Goal: Task Accomplishment & Management: Use online tool/utility

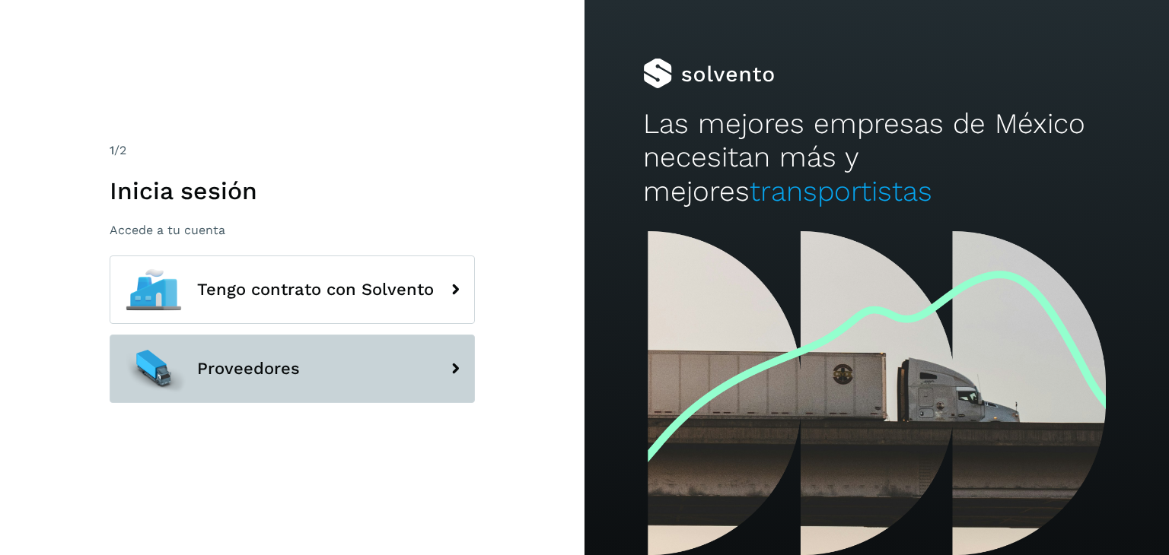
click at [408, 363] on button "Proveedores" at bounding box center [292, 369] width 365 height 68
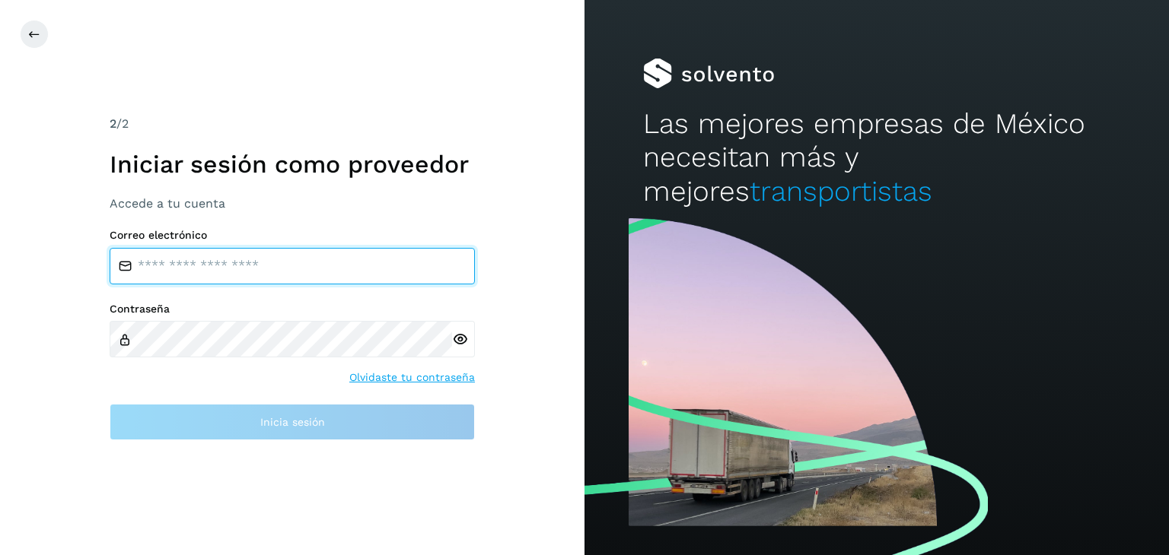
type input "**********"
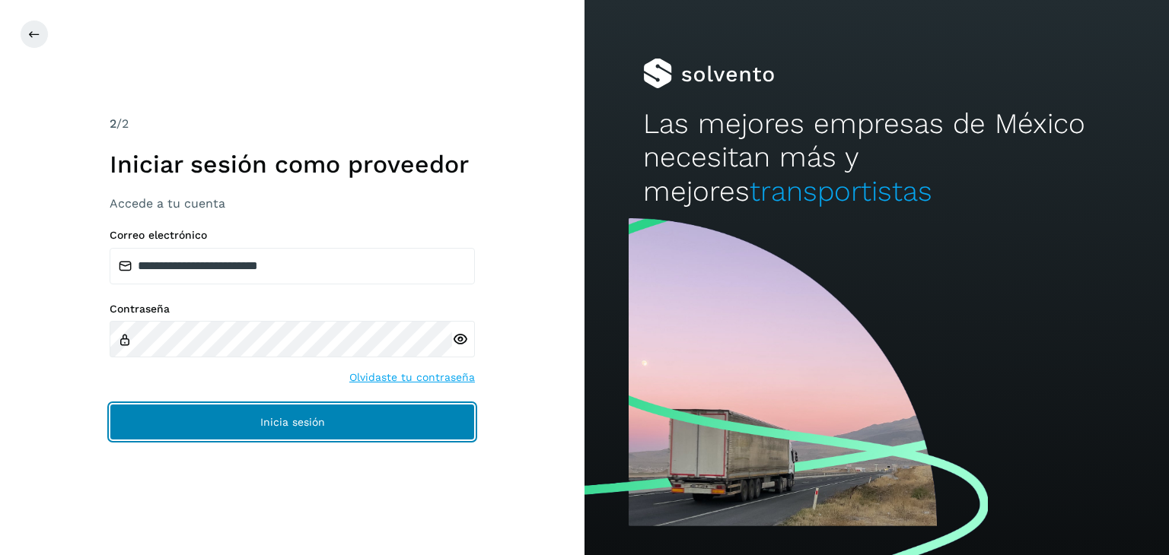
click at [350, 433] on button "Inicia sesión" at bounding box center [292, 422] width 365 height 37
click at [298, 412] on button "Inicia sesión" at bounding box center [292, 422] width 365 height 37
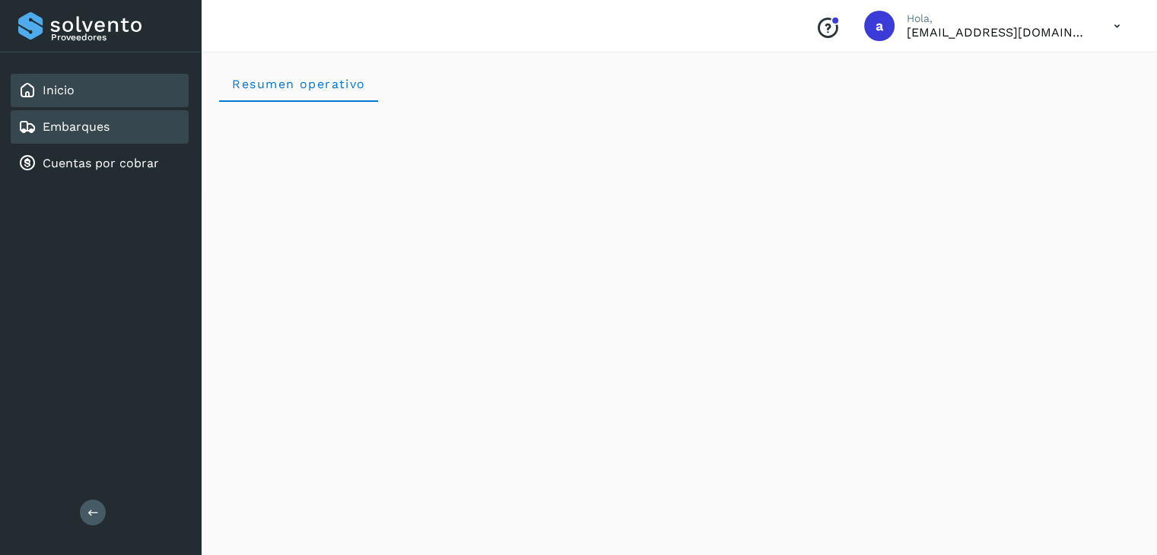
click at [110, 115] on div "Embarques" at bounding box center [100, 126] width 178 height 33
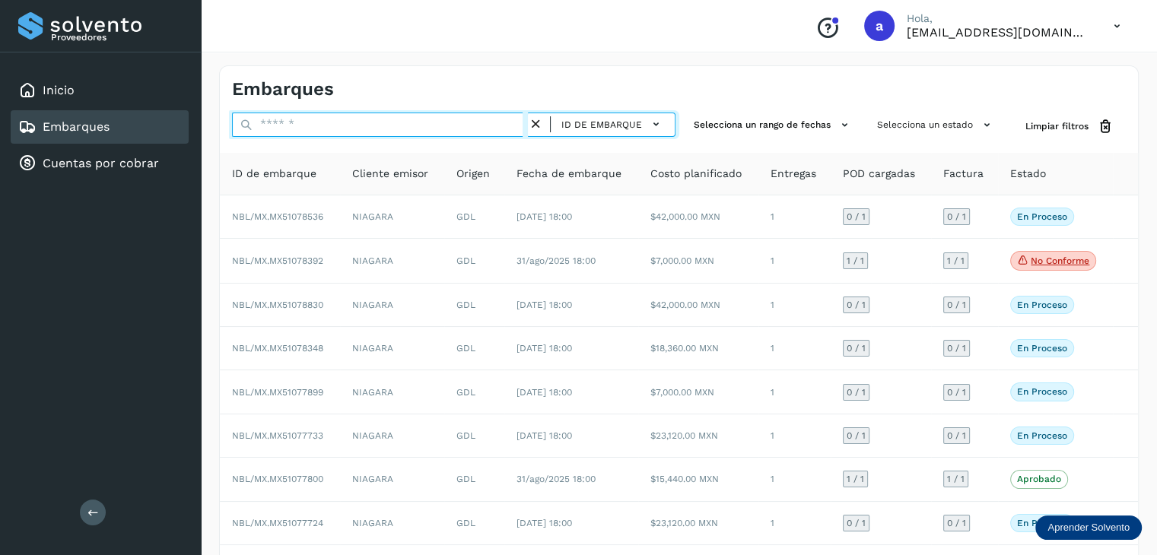
click at [479, 132] on input "text" at bounding box center [380, 125] width 296 height 24
paste input "**********"
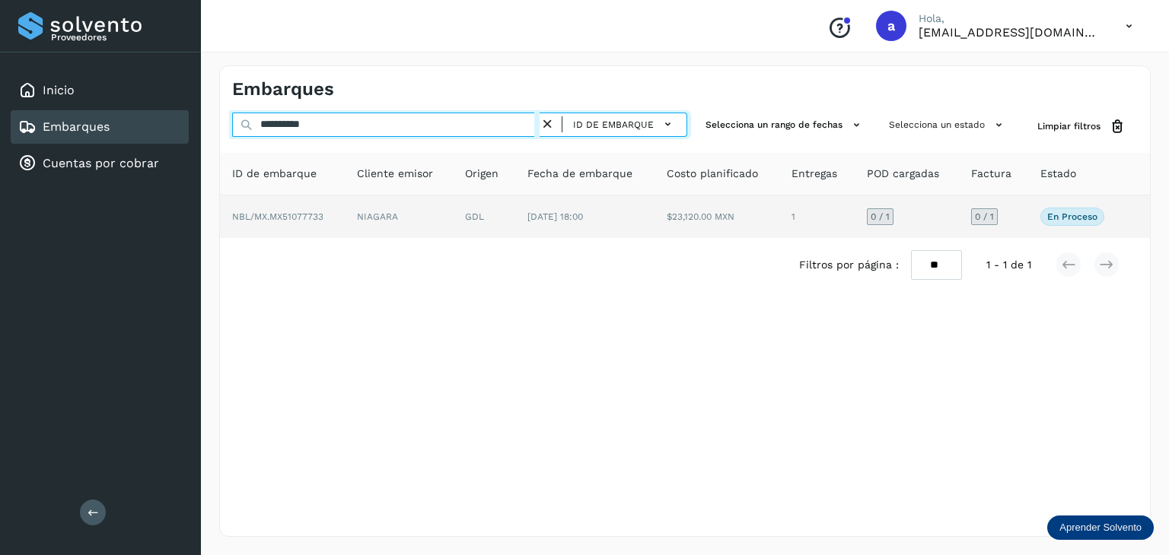
type input "**********"
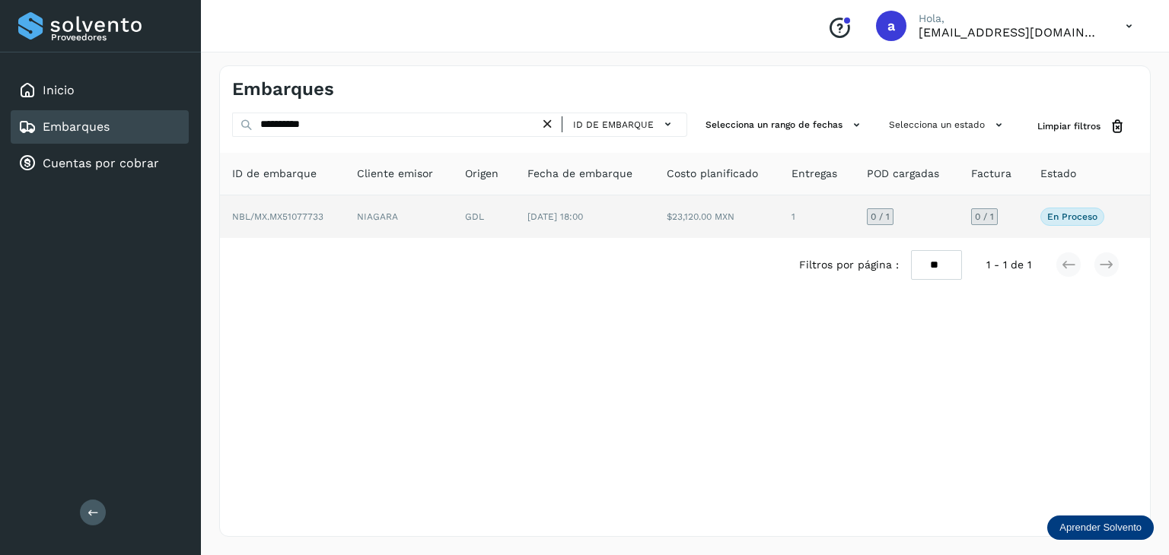
click at [513, 202] on td "GDL" at bounding box center [484, 217] width 62 height 43
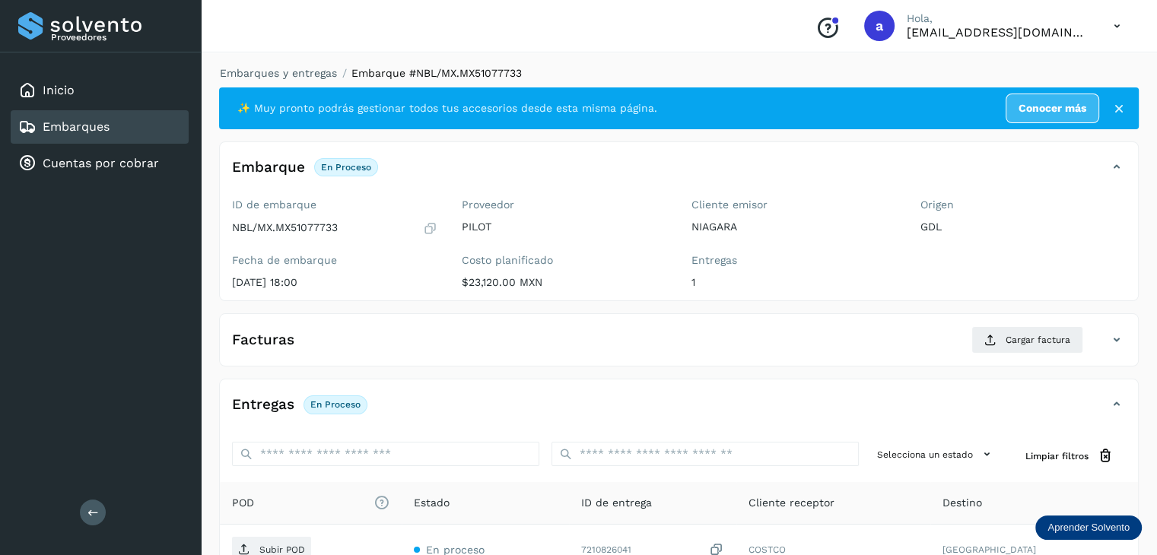
scroll to position [167, 0]
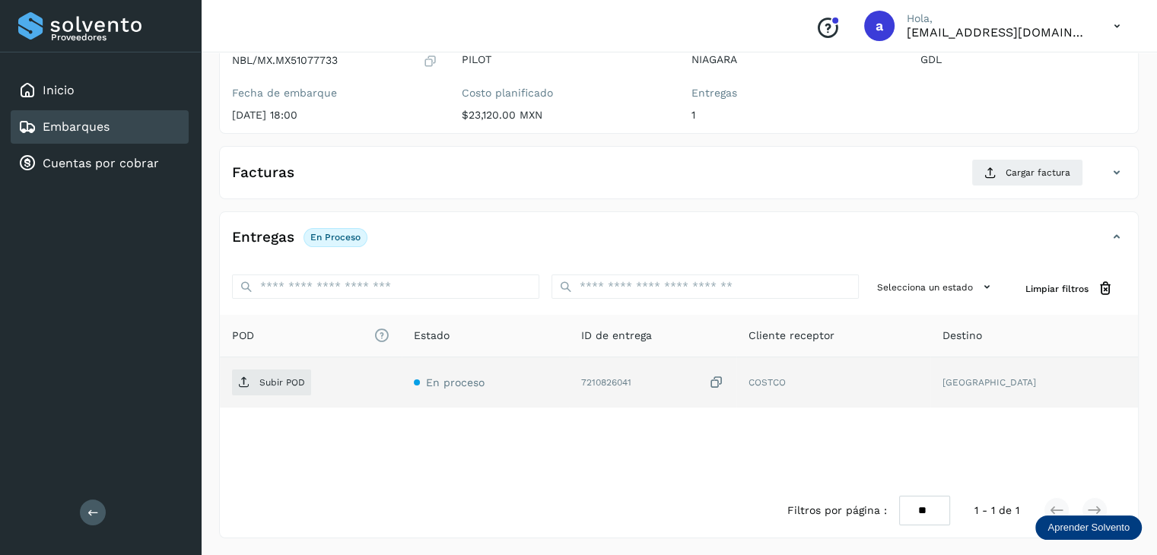
click at [724, 383] on icon at bounding box center [716, 383] width 15 height 16
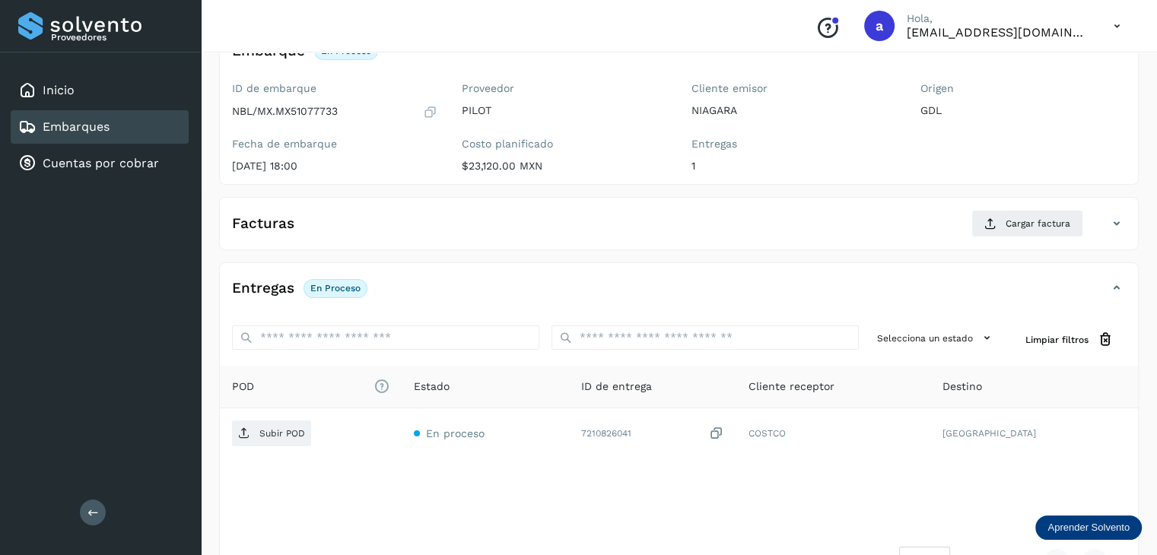
scroll to position [15, 0]
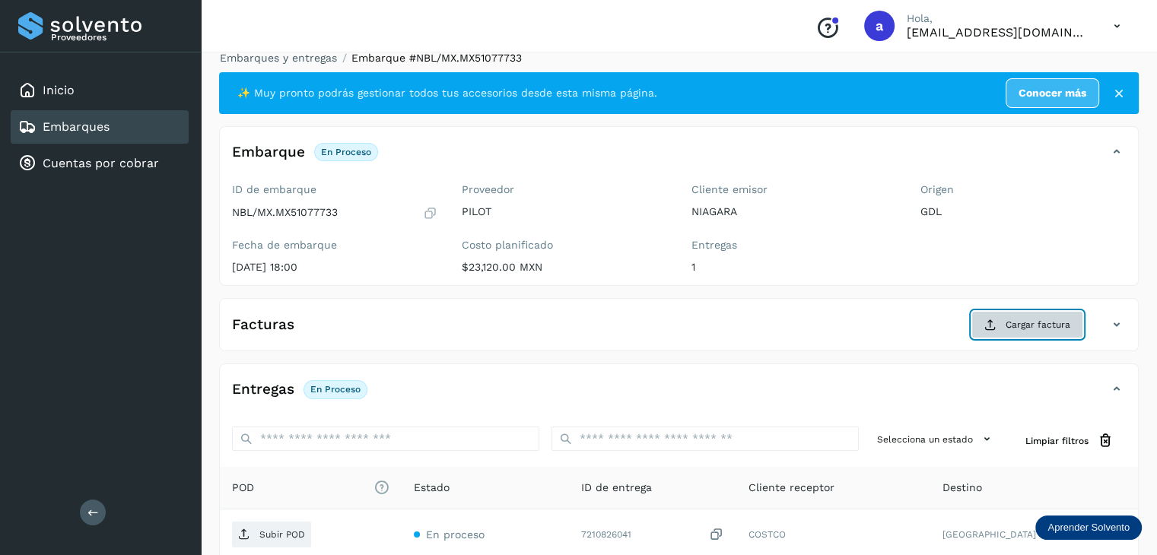
click at [1010, 324] on span "Cargar factura" at bounding box center [1038, 325] width 65 height 14
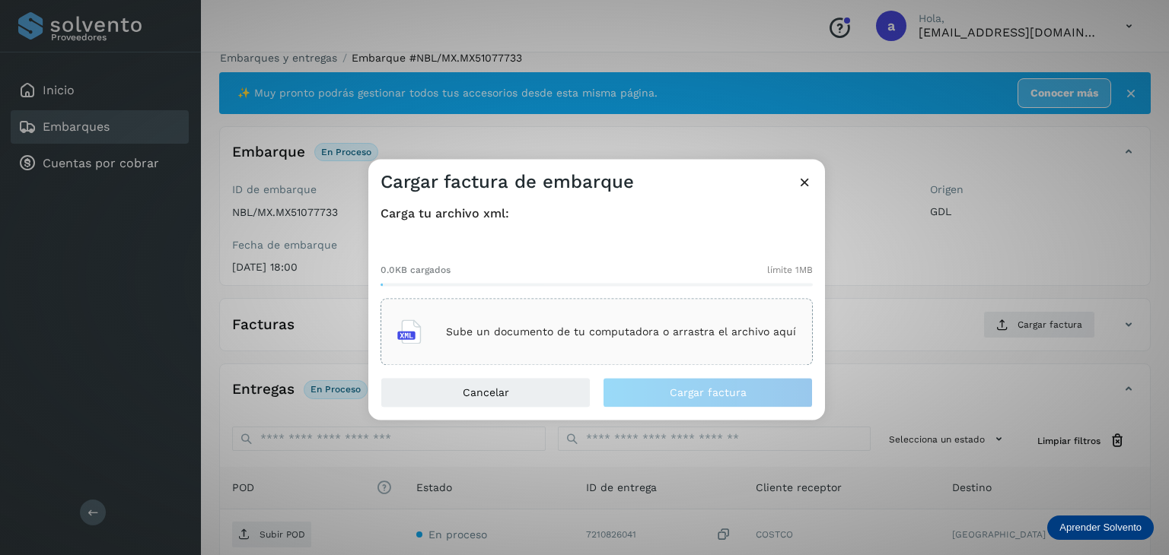
click at [545, 338] on p "Sube un documento de tu computadora o arrastra el archivo aquí" at bounding box center [621, 332] width 350 height 13
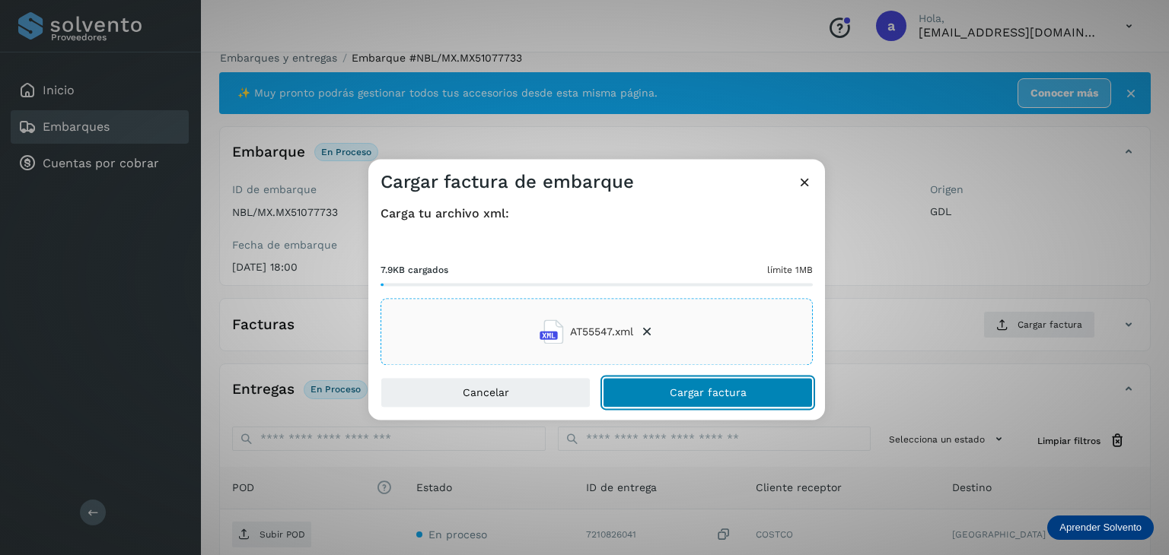
click at [713, 388] on span "Cargar factura" at bounding box center [707, 393] width 77 height 11
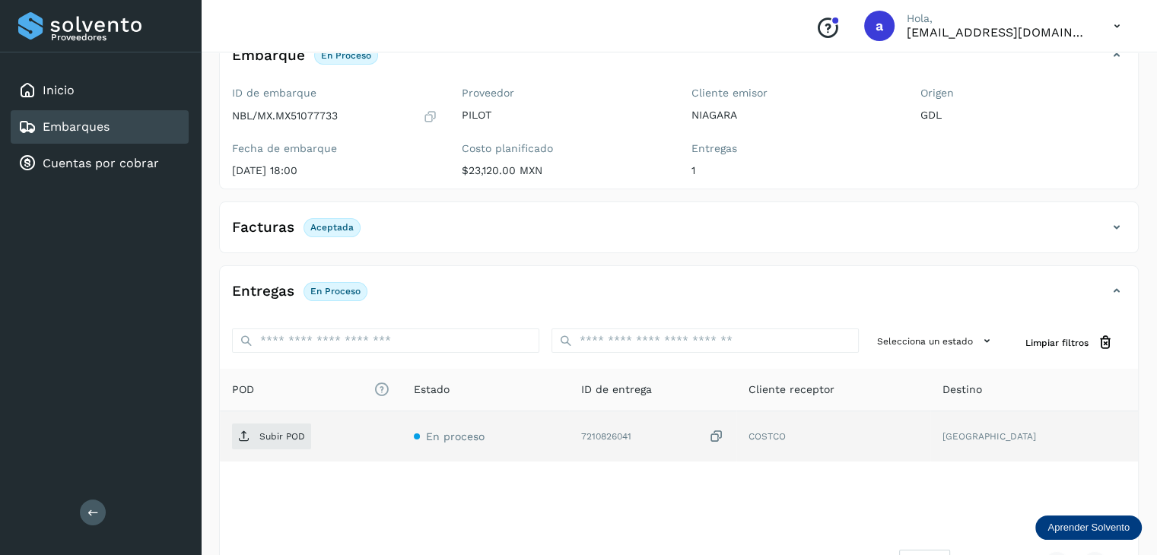
scroll to position [166, 0]
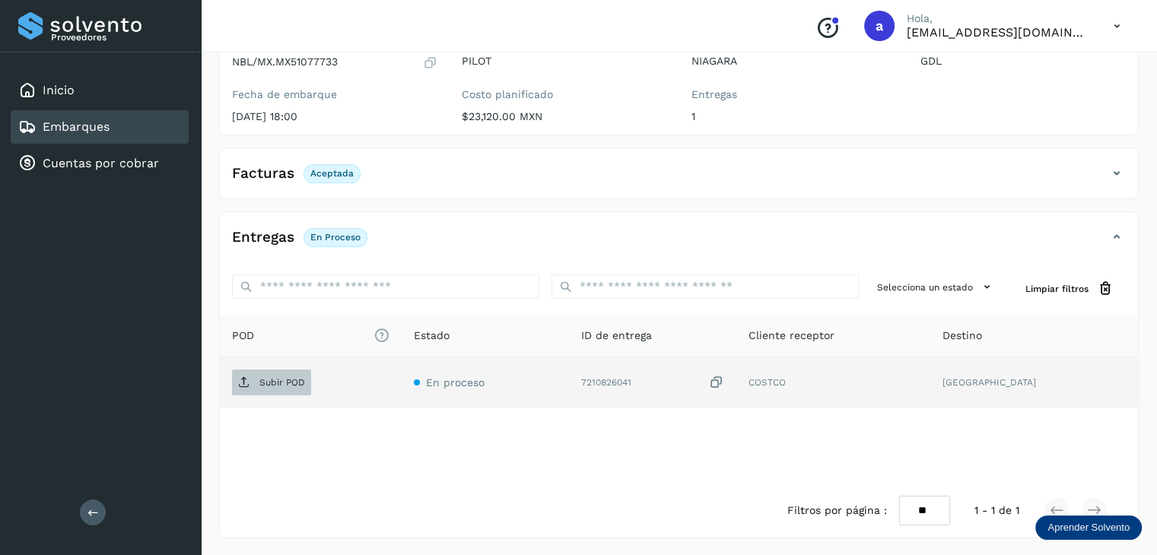
click at [269, 383] on p "Subir POD" at bounding box center [282, 382] width 46 height 11
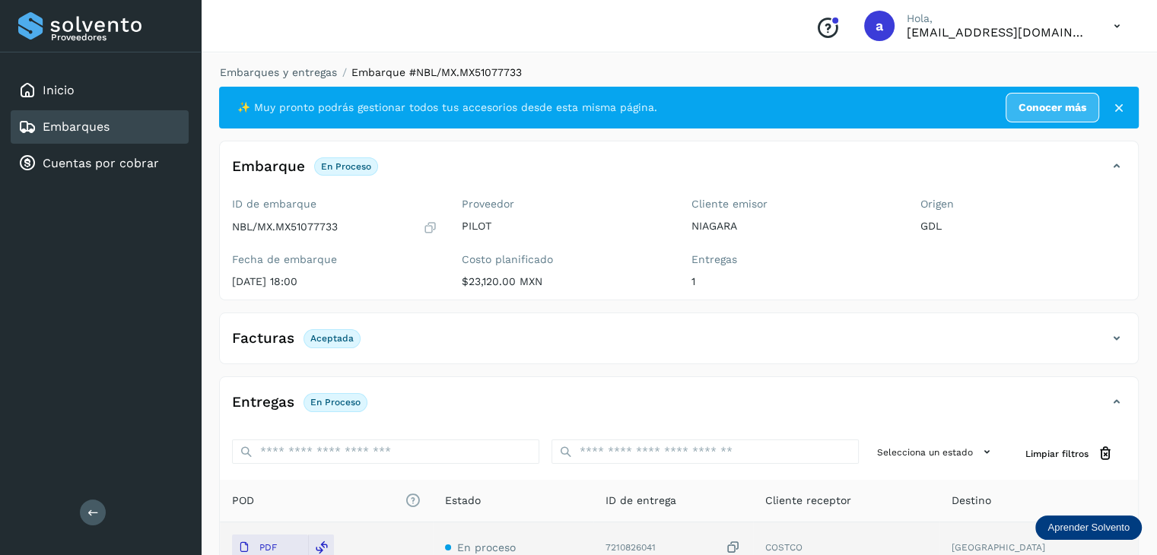
scroll to position [0, 0]
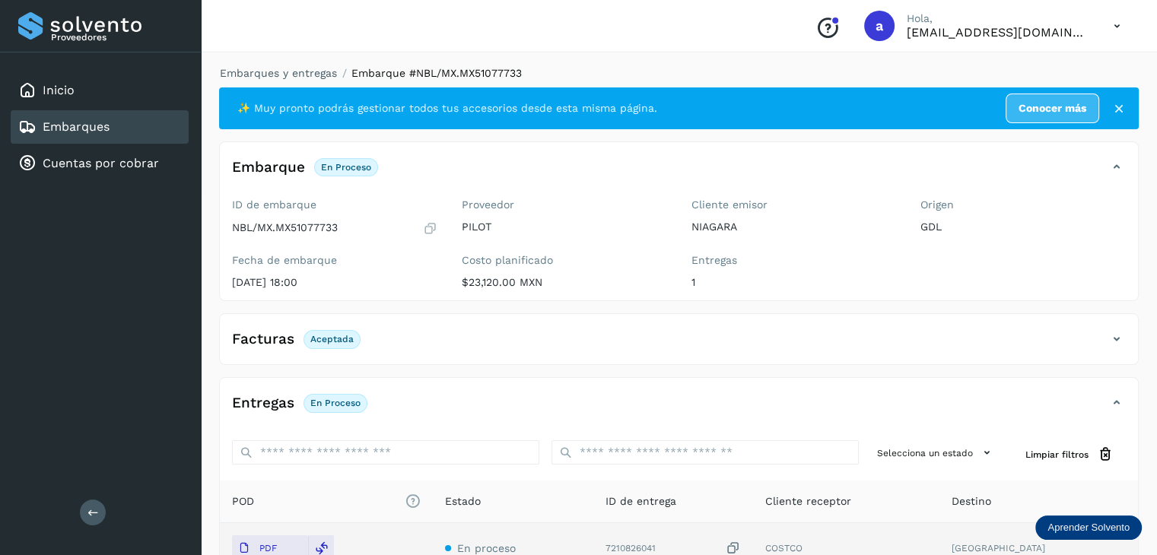
click at [130, 119] on div "Embarques" at bounding box center [100, 126] width 178 height 33
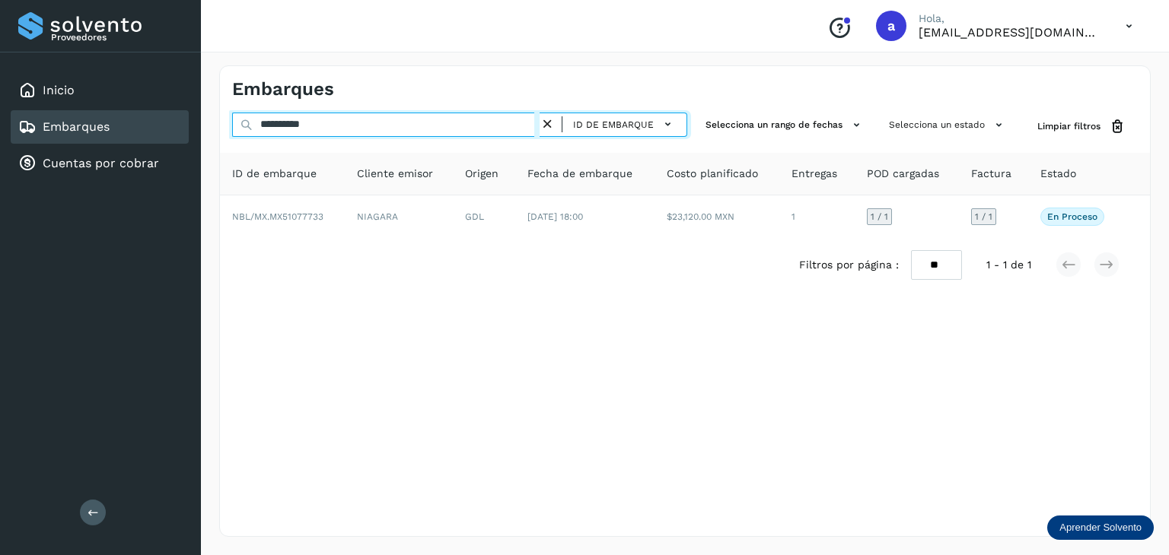
click at [466, 125] on input "**********" at bounding box center [385, 125] width 307 height 24
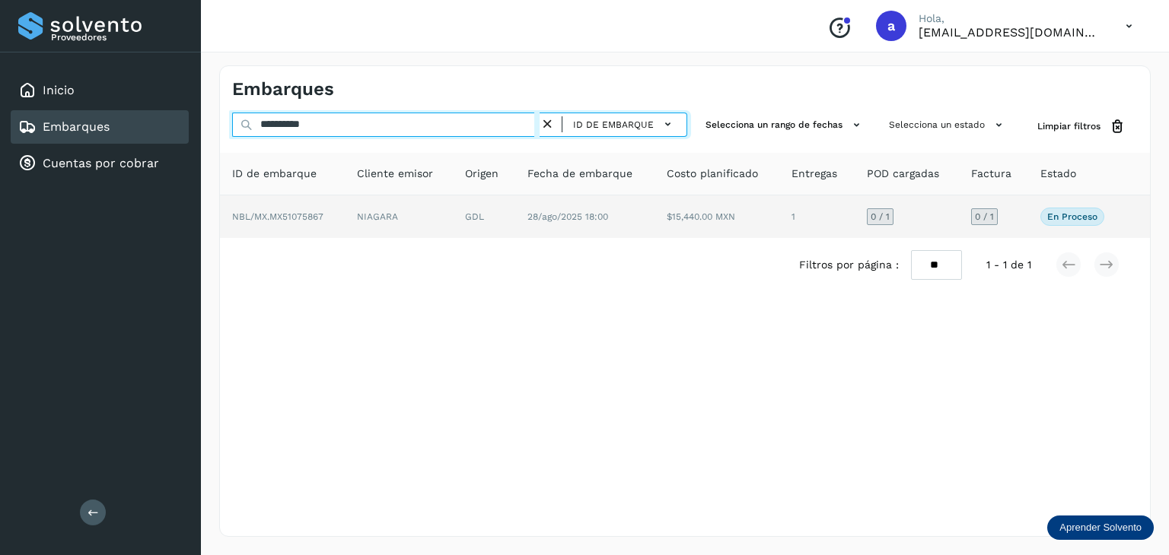
type input "**********"
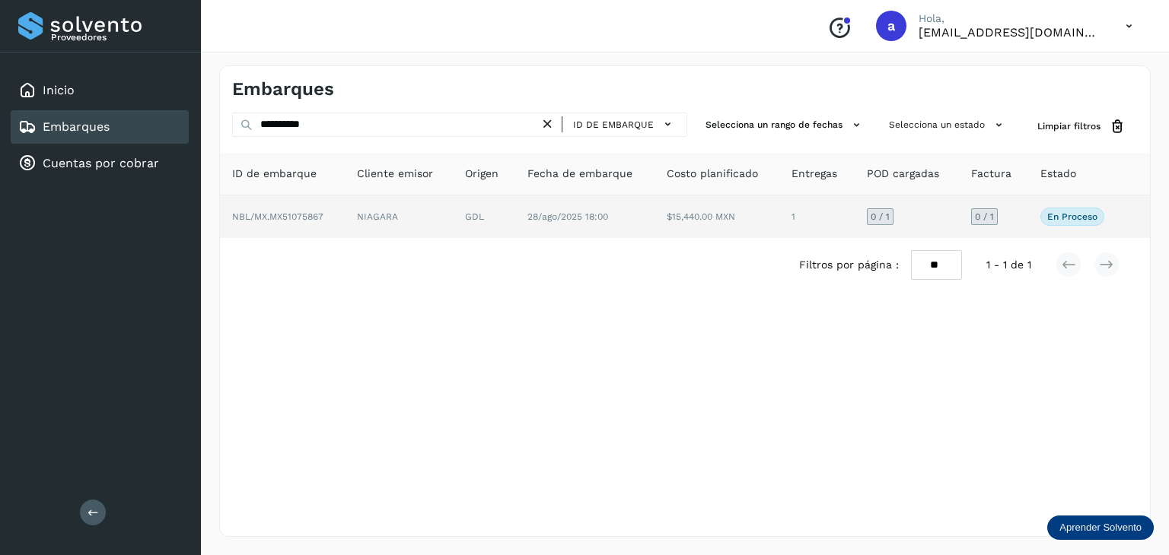
click at [510, 211] on td "GDL" at bounding box center [484, 217] width 62 height 43
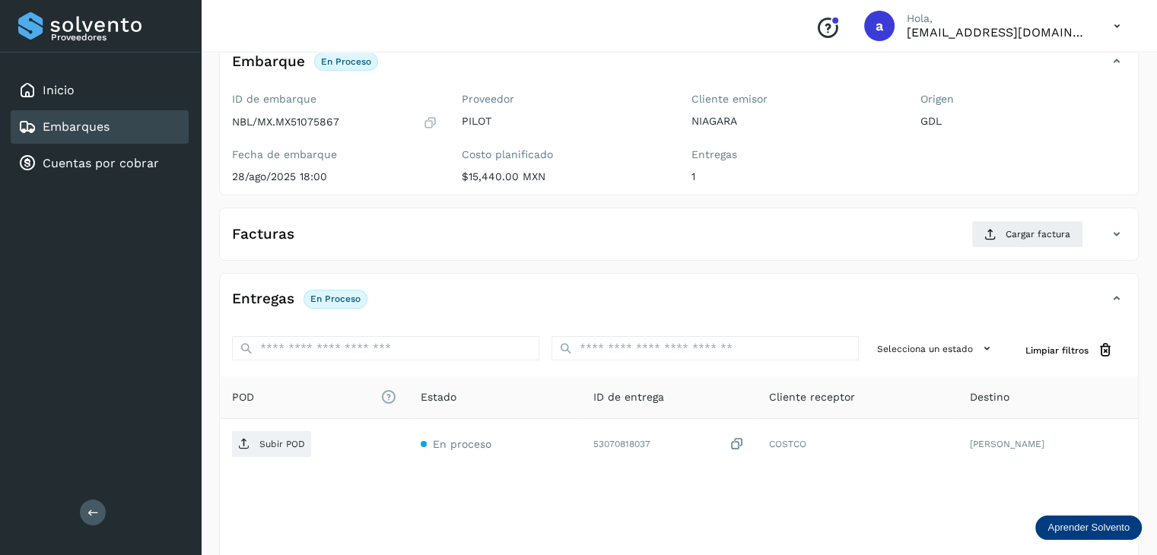
scroll to position [167, 0]
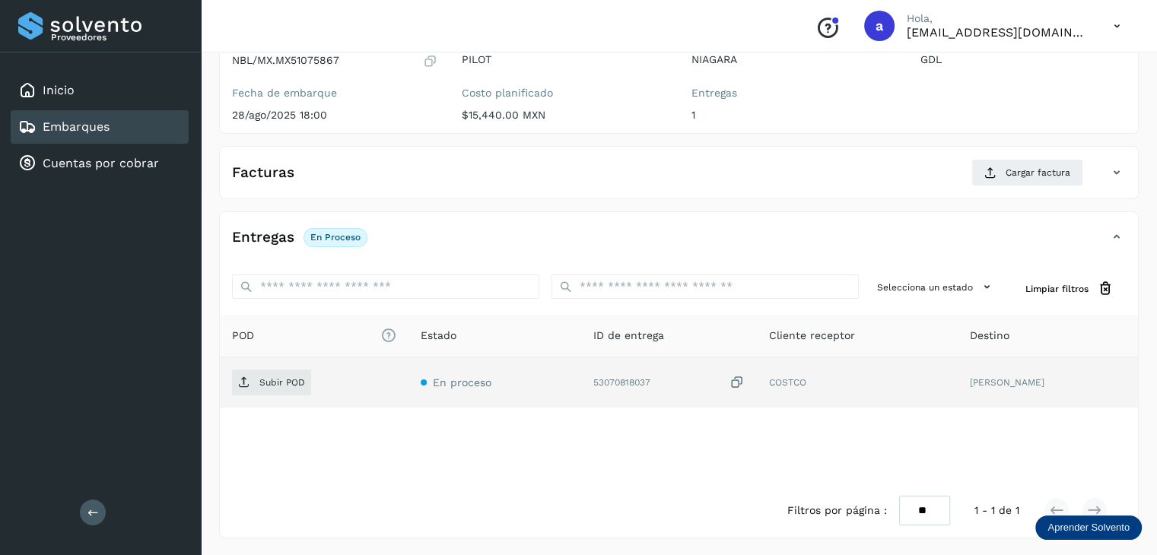
click at [745, 377] on icon at bounding box center [737, 383] width 15 height 16
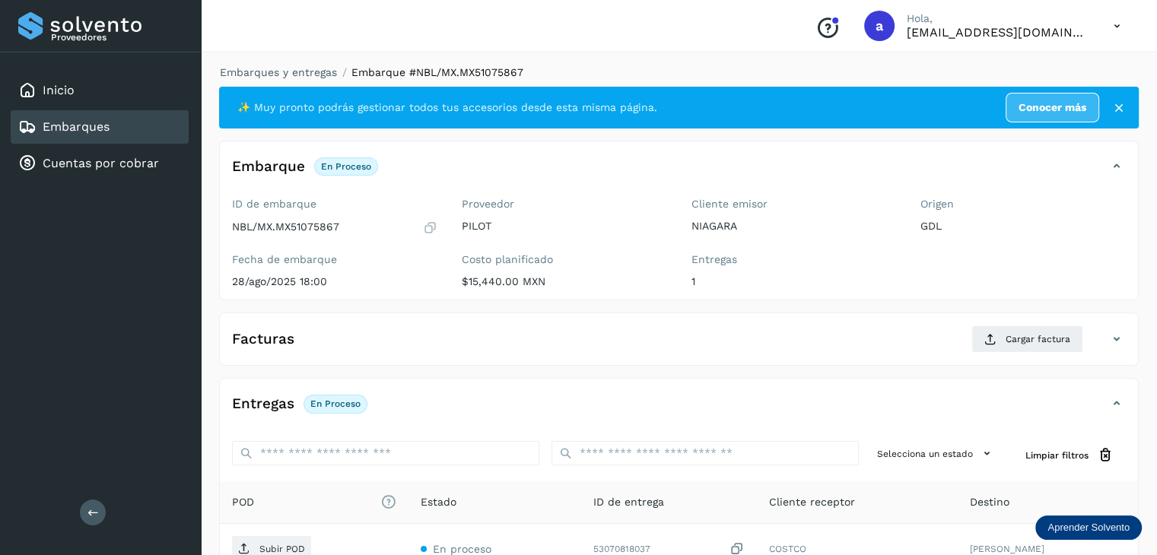
scroll to position [0, 0]
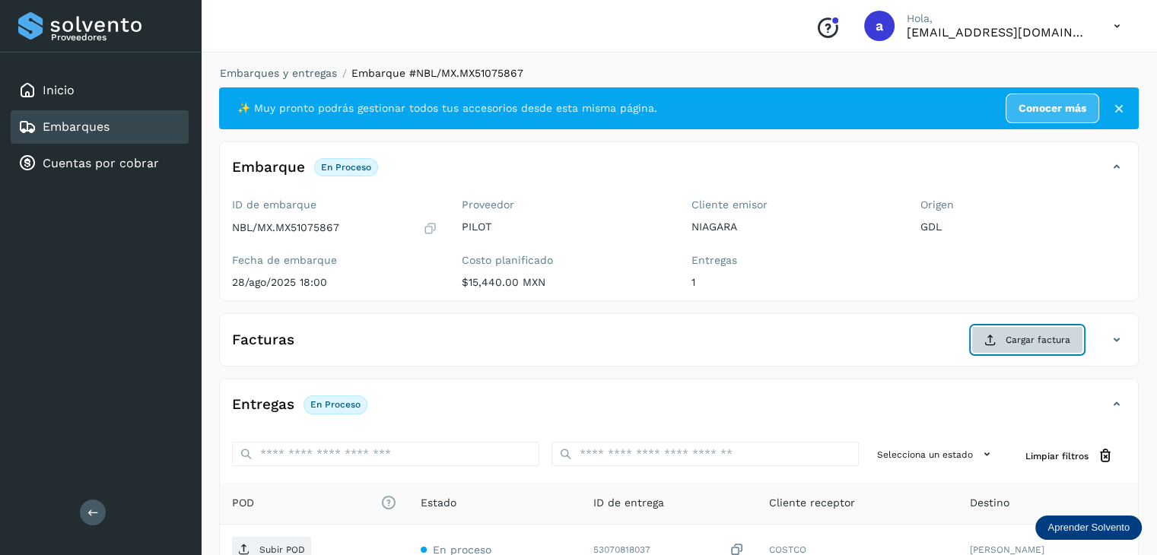
click at [1010, 340] on span "Cargar factura" at bounding box center [1038, 340] width 65 height 14
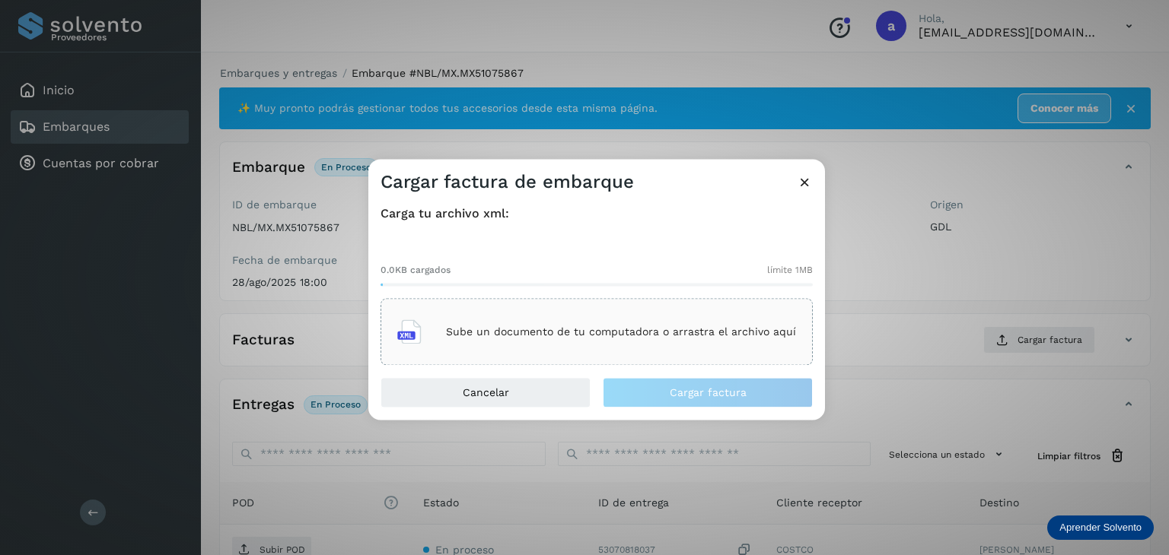
click at [533, 343] on div "Sube un documento de tu computadora o arrastra el archivo aquí" at bounding box center [596, 332] width 399 height 41
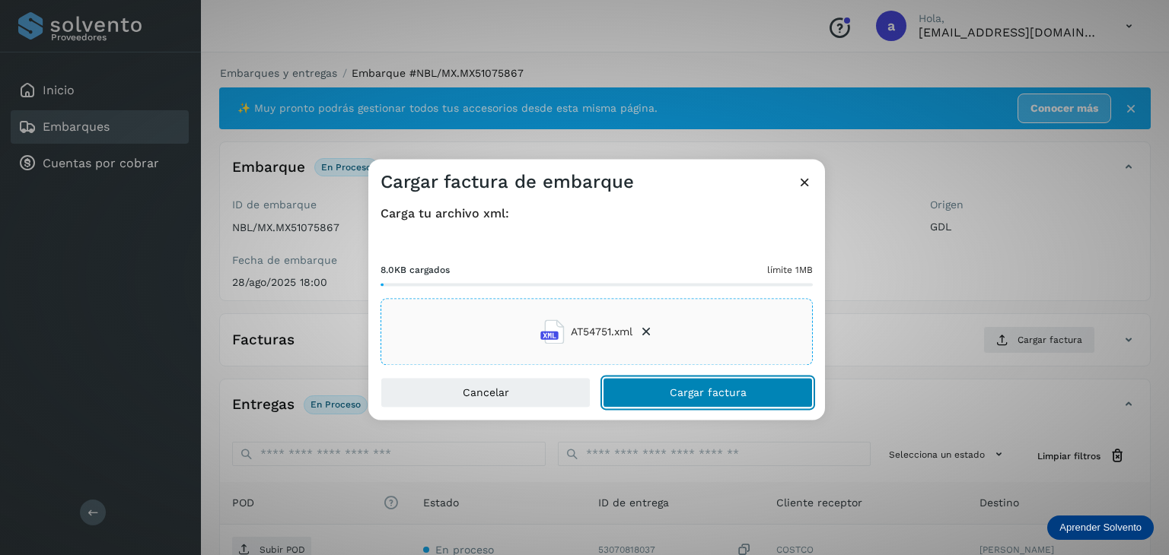
click at [672, 384] on button "Cargar factura" at bounding box center [708, 393] width 210 height 30
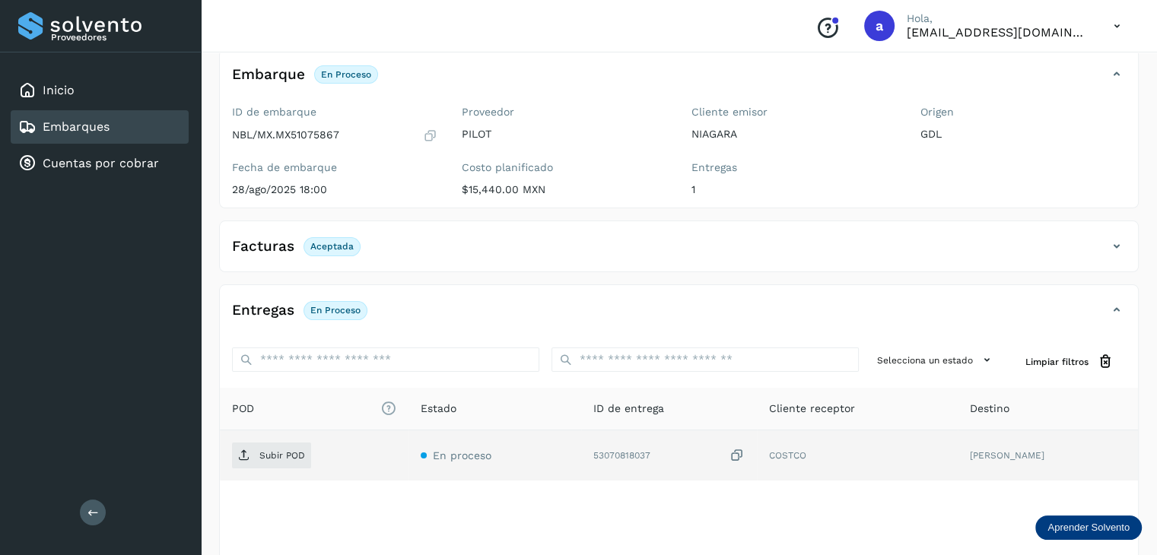
scroll to position [166, 0]
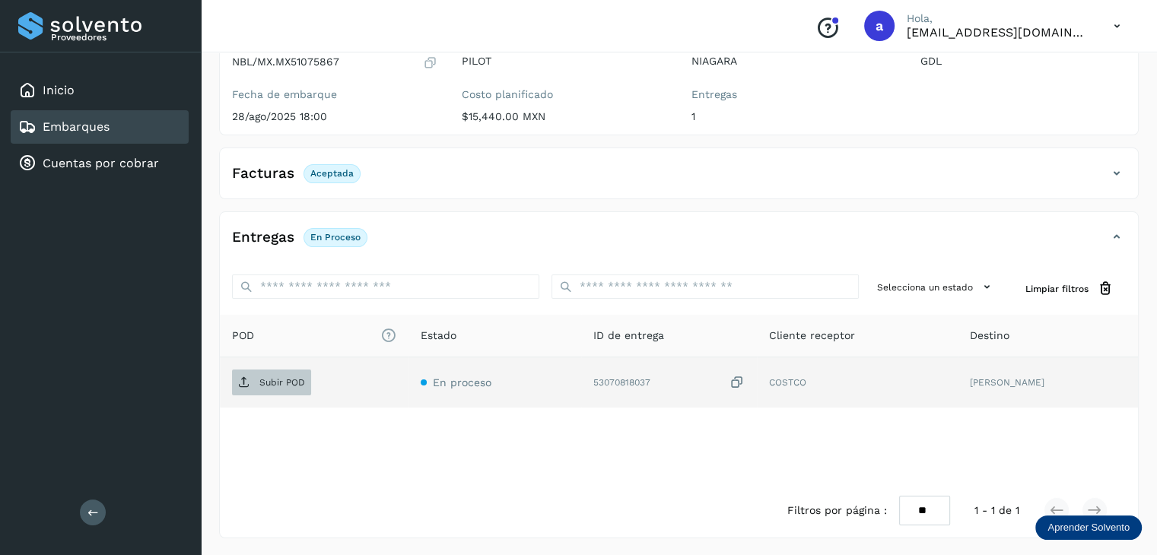
click at [283, 383] on p "Subir POD" at bounding box center [282, 382] width 46 height 11
click at [116, 125] on div "Embarques" at bounding box center [100, 126] width 178 height 33
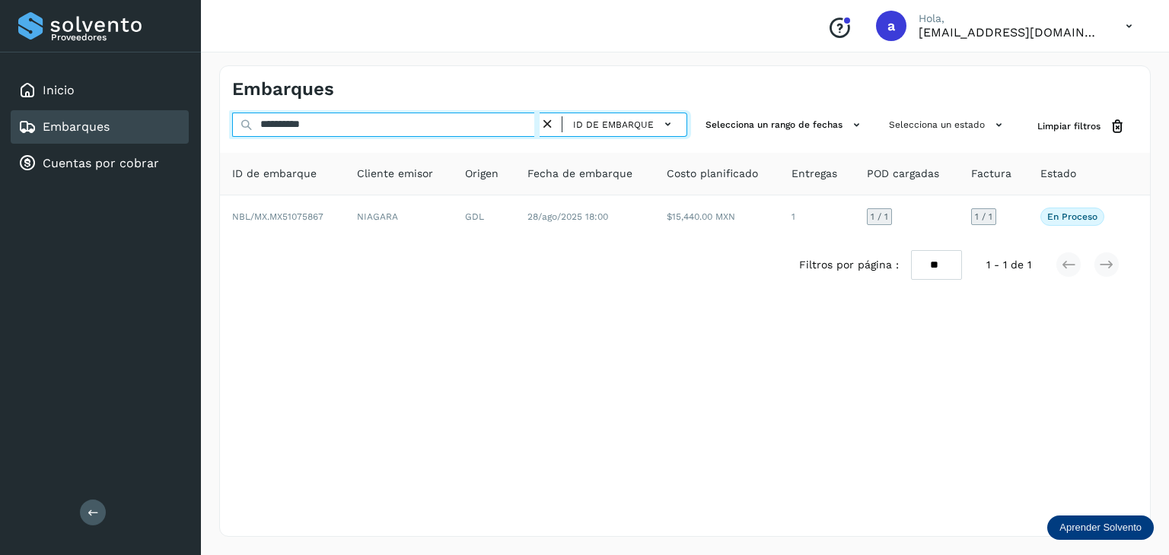
click at [433, 132] on input "**********" at bounding box center [385, 125] width 307 height 24
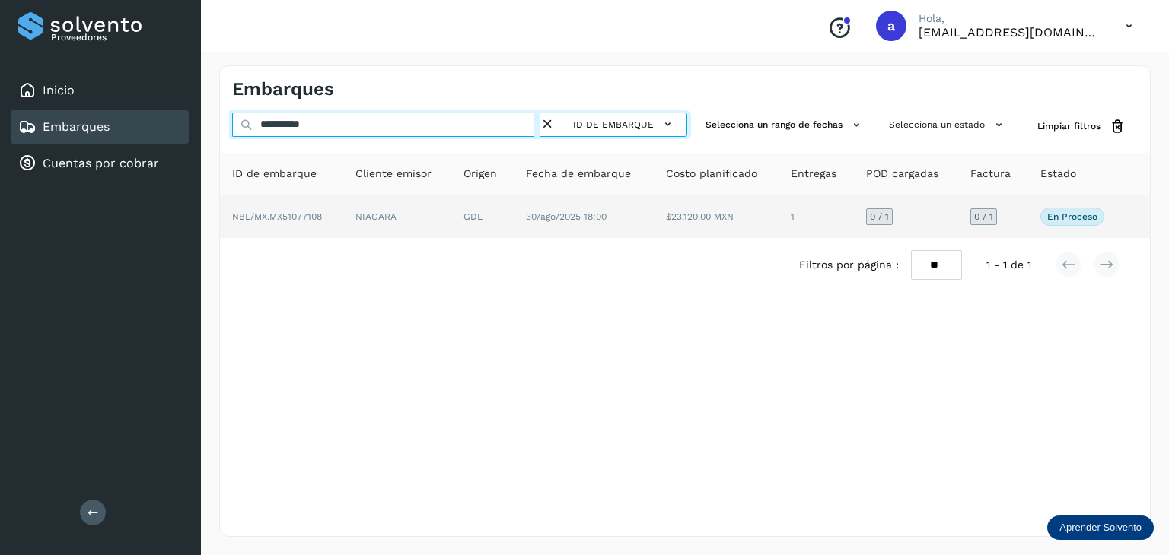
type input "**********"
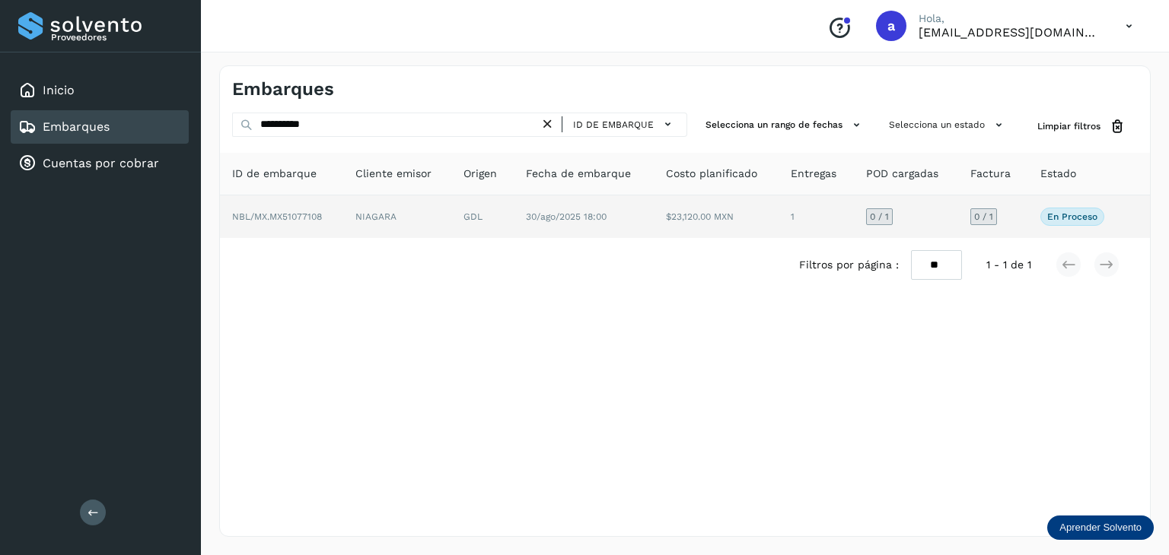
click at [469, 214] on td "GDL" at bounding box center [482, 217] width 62 height 43
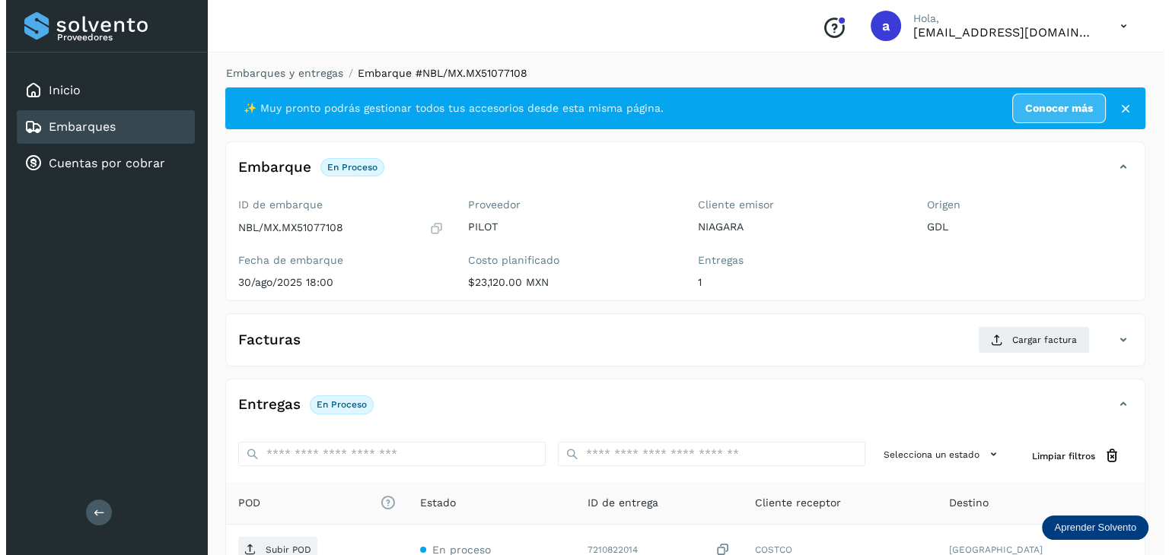
scroll to position [167, 0]
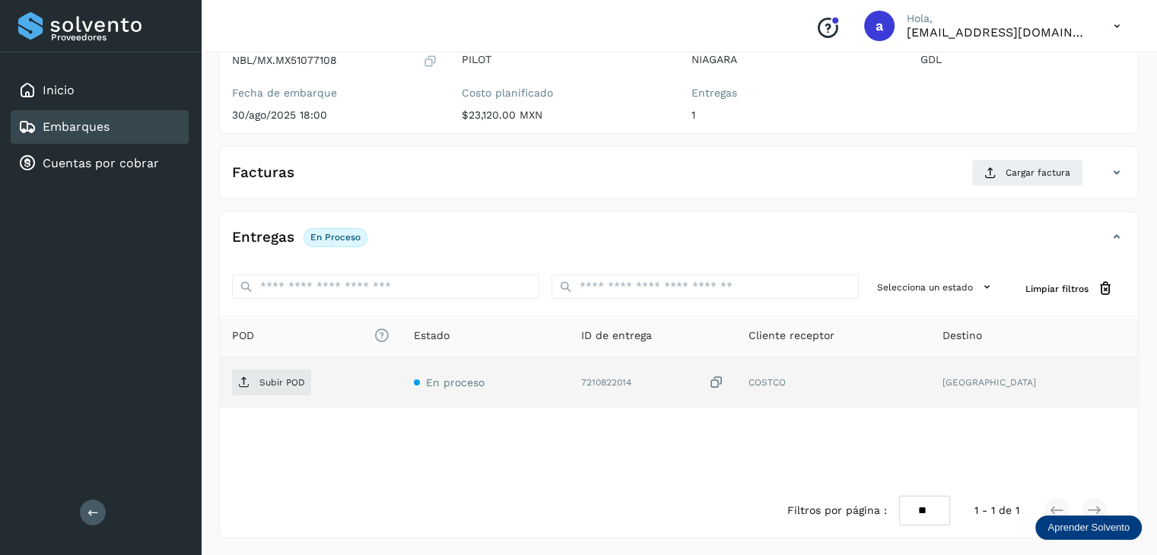
click at [724, 384] on icon at bounding box center [716, 383] width 15 height 16
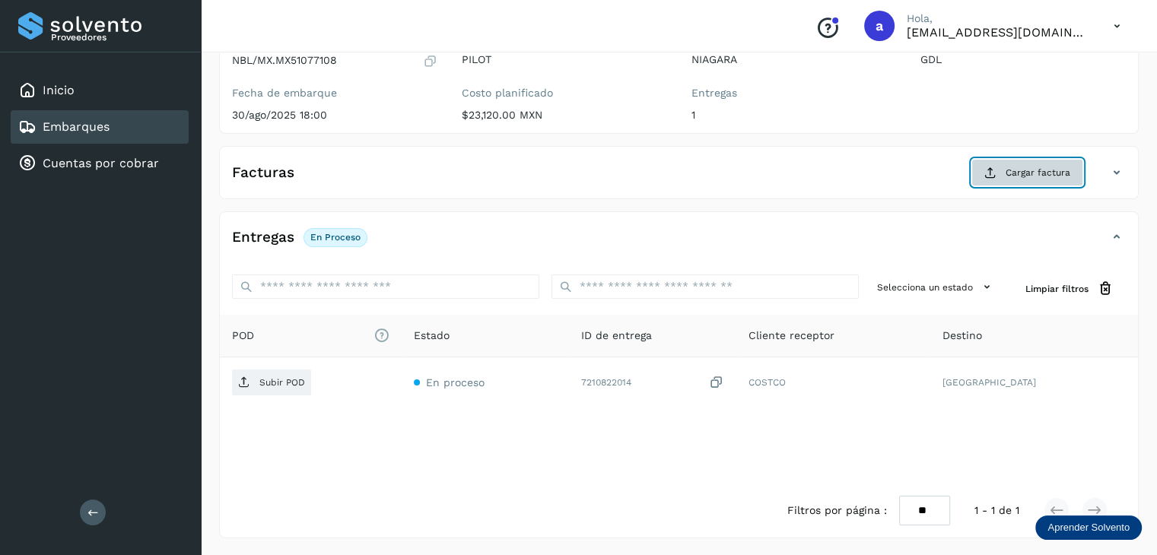
click at [1019, 166] on span "Cargar factura" at bounding box center [1038, 173] width 65 height 14
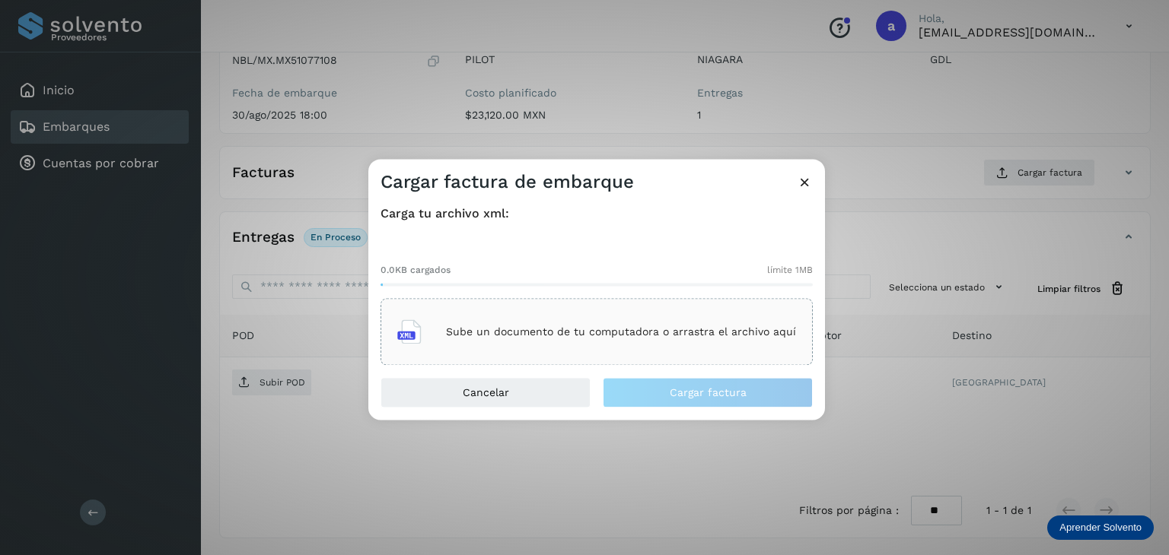
click at [496, 332] on p "Sube un documento de tu computadora o arrastra el archivo aquí" at bounding box center [621, 332] width 350 height 13
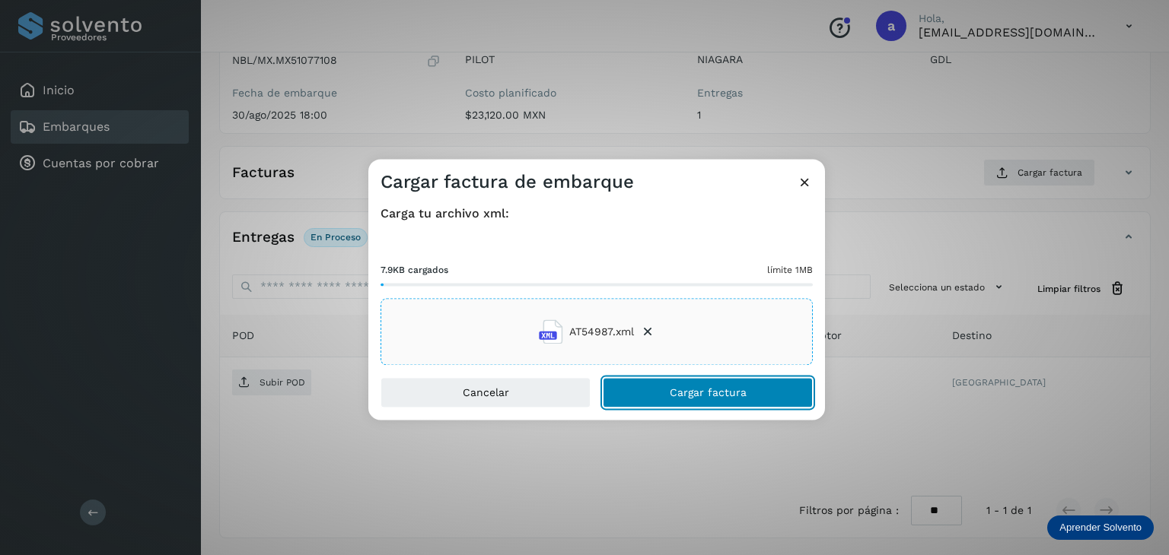
click at [672, 388] on span "Cargar factura" at bounding box center [707, 393] width 77 height 11
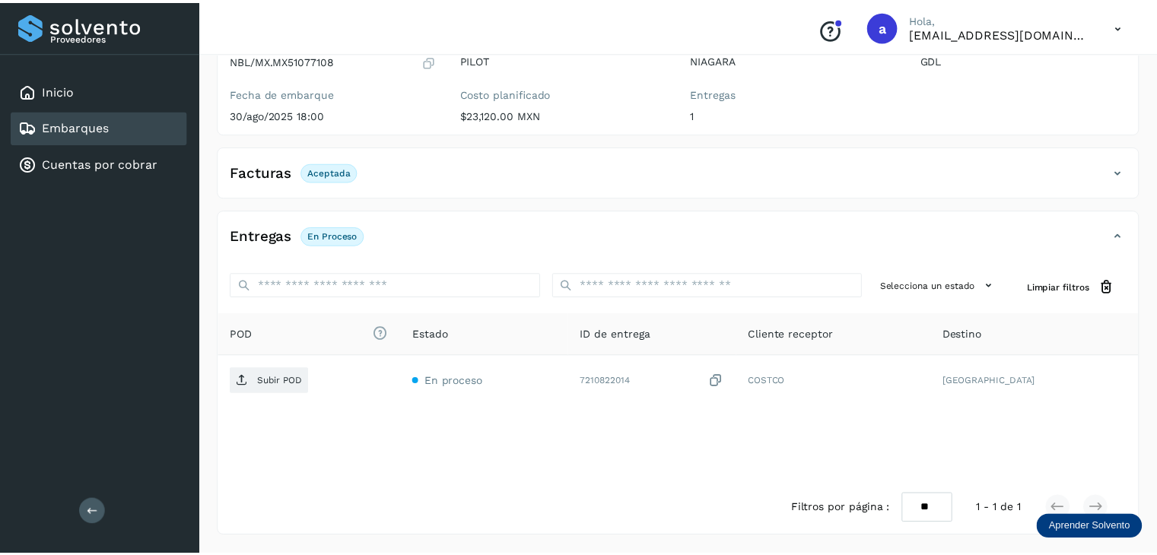
scroll to position [166, 0]
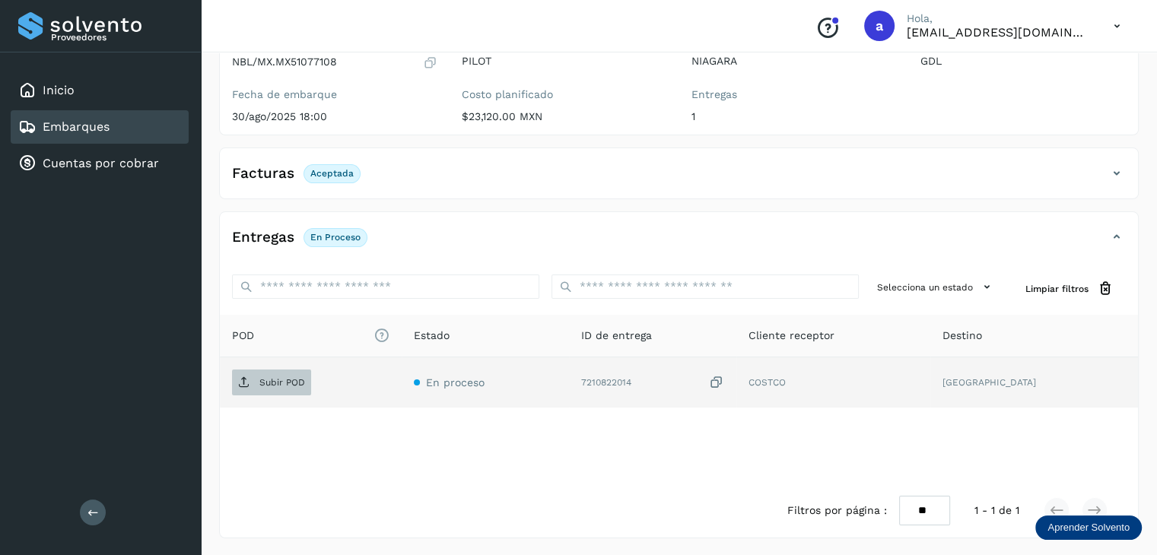
click at [278, 384] on p "Subir POD" at bounding box center [282, 382] width 46 height 11
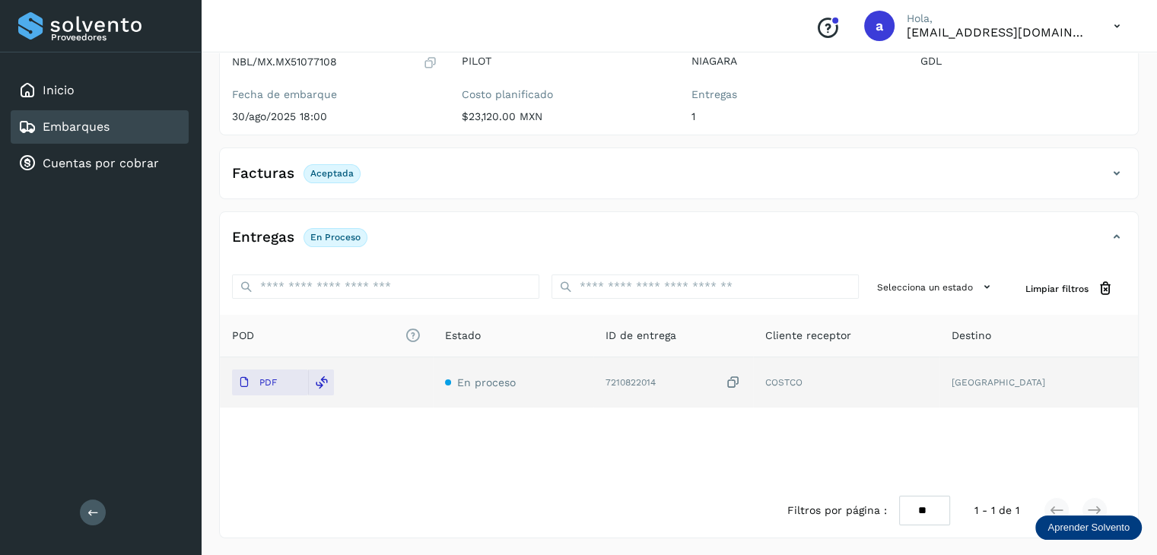
click at [126, 128] on div "Embarques" at bounding box center [100, 126] width 178 height 33
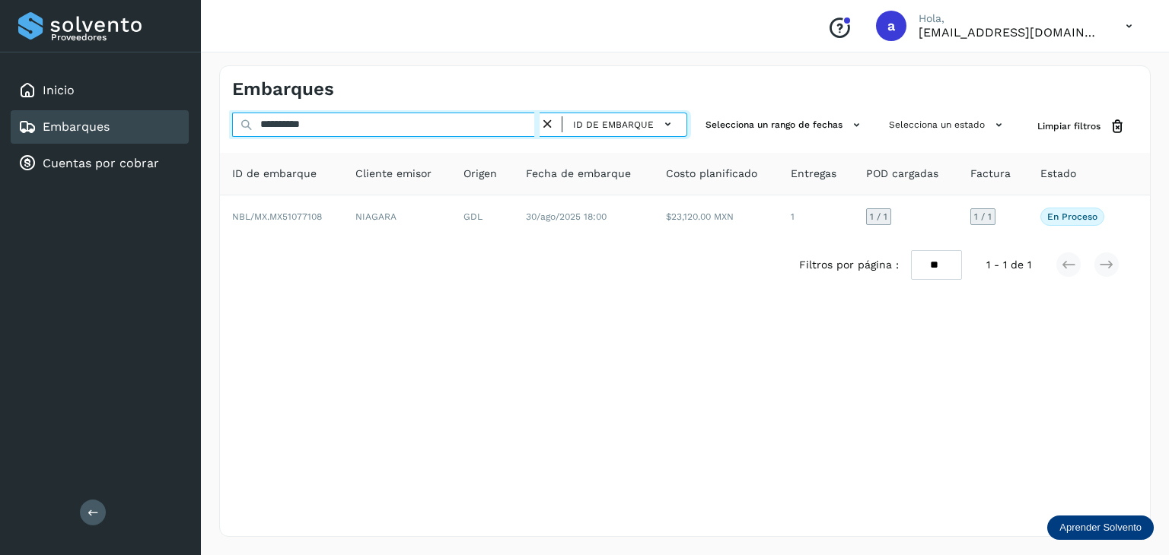
click at [422, 129] on input "**********" at bounding box center [385, 125] width 307 height 24
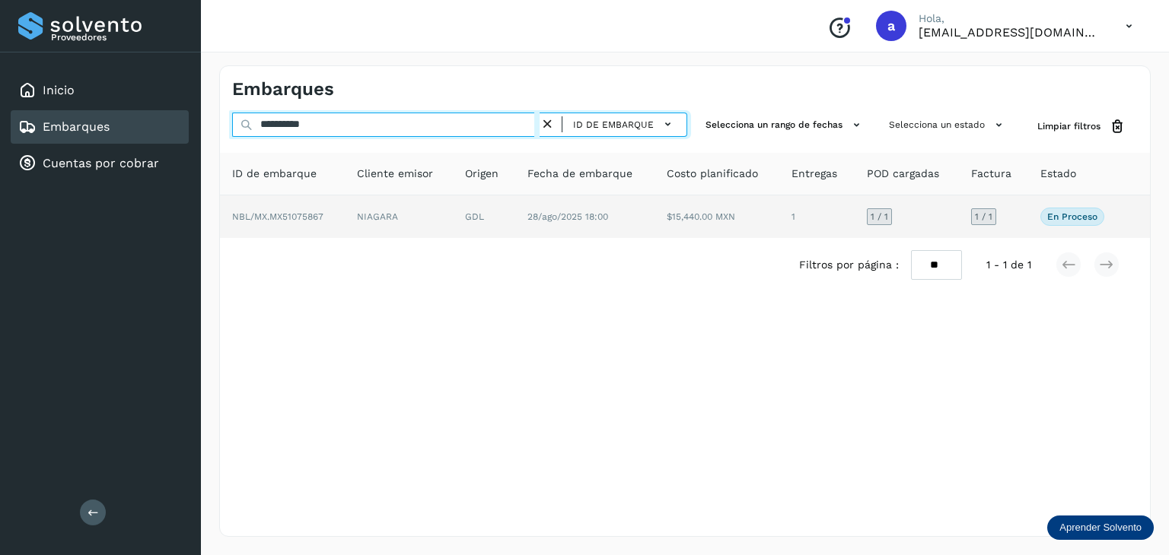
type input "**********"
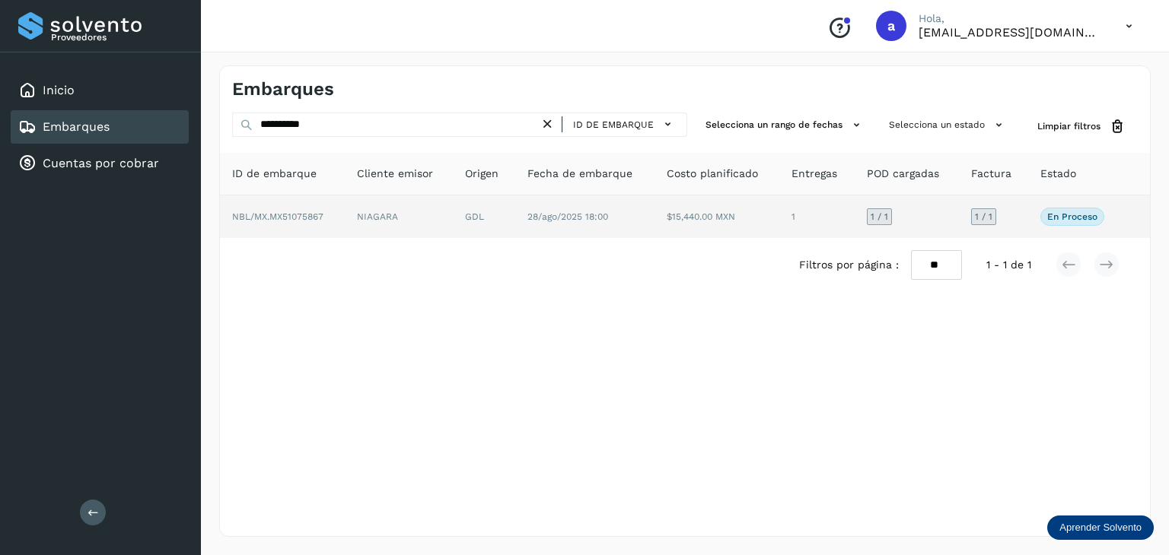
click at [820, 214] on td "1" at bounding box center [816, 217] width 75 height 43
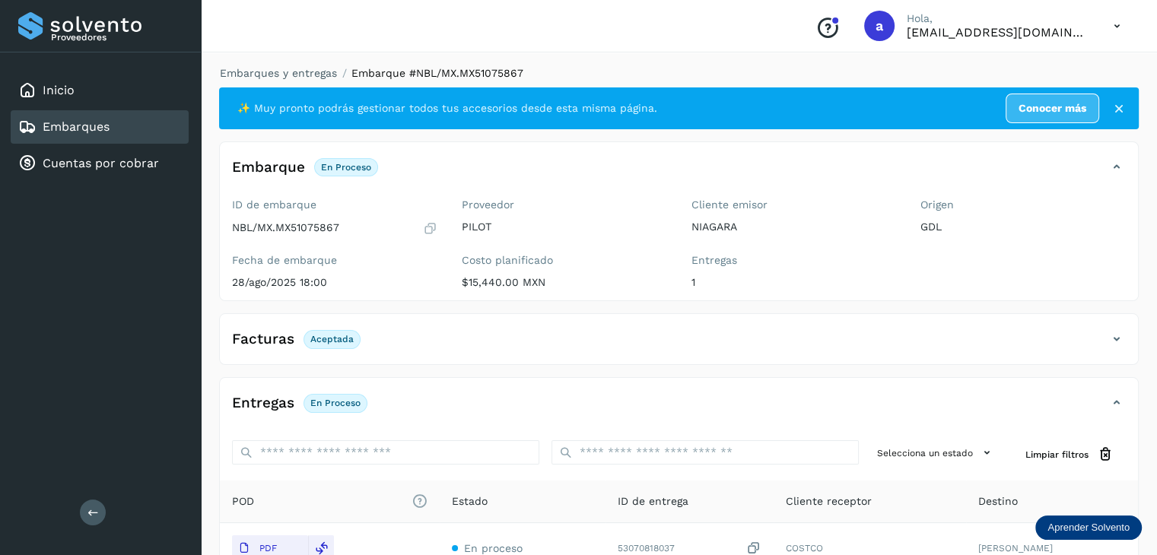
scroll to position [166, 0]
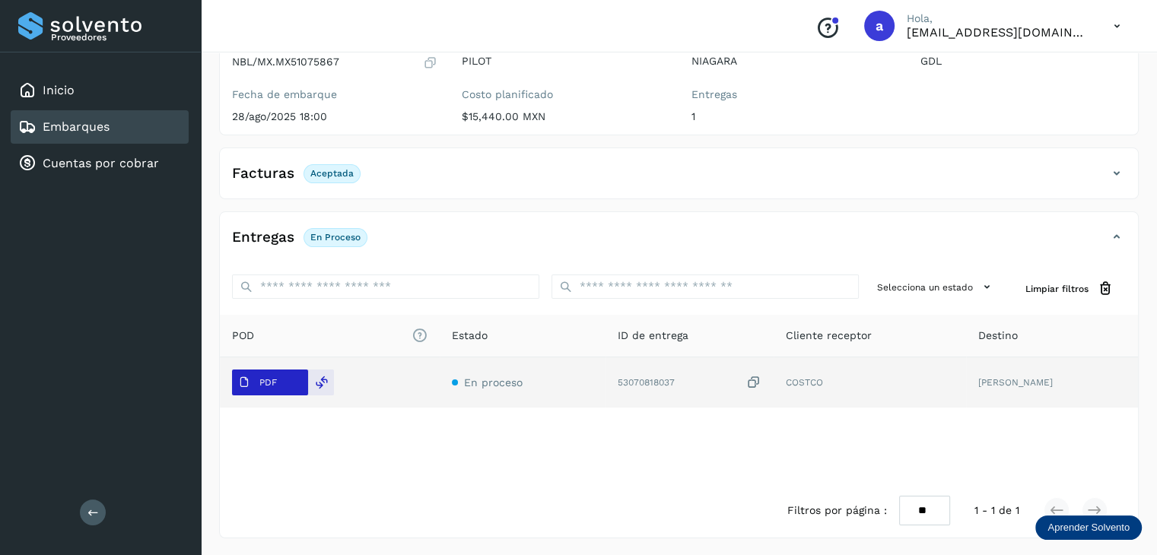
click at [287, 378] on button "PDF" at bounding box center [270, 383] width 76 height 26
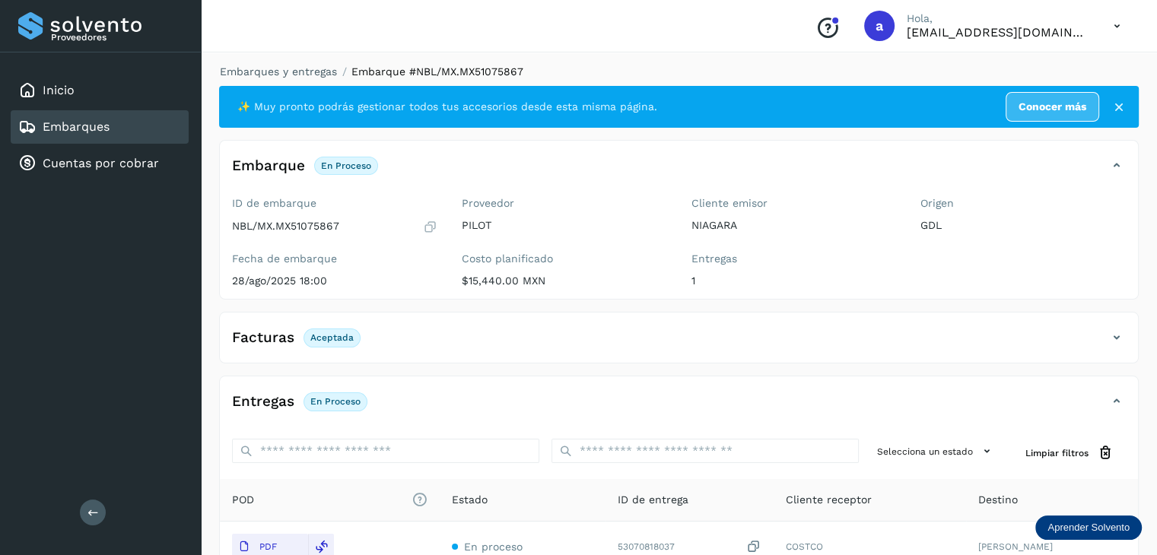
scroll to position [0, 0]
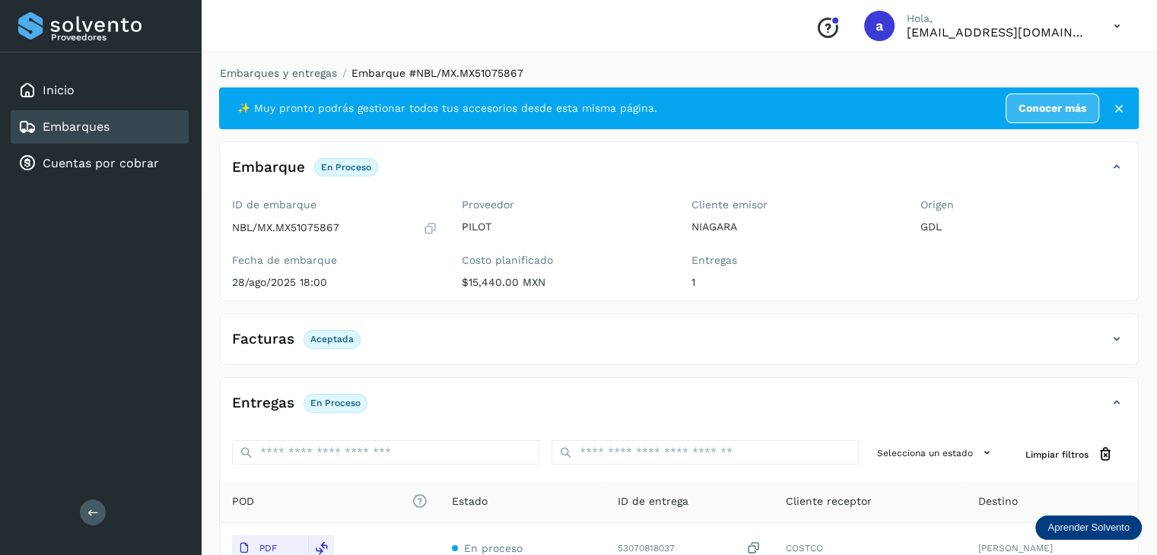
click at [68, 122] on link "Embarques" at bounding box center [76, 126] width 67 height 14
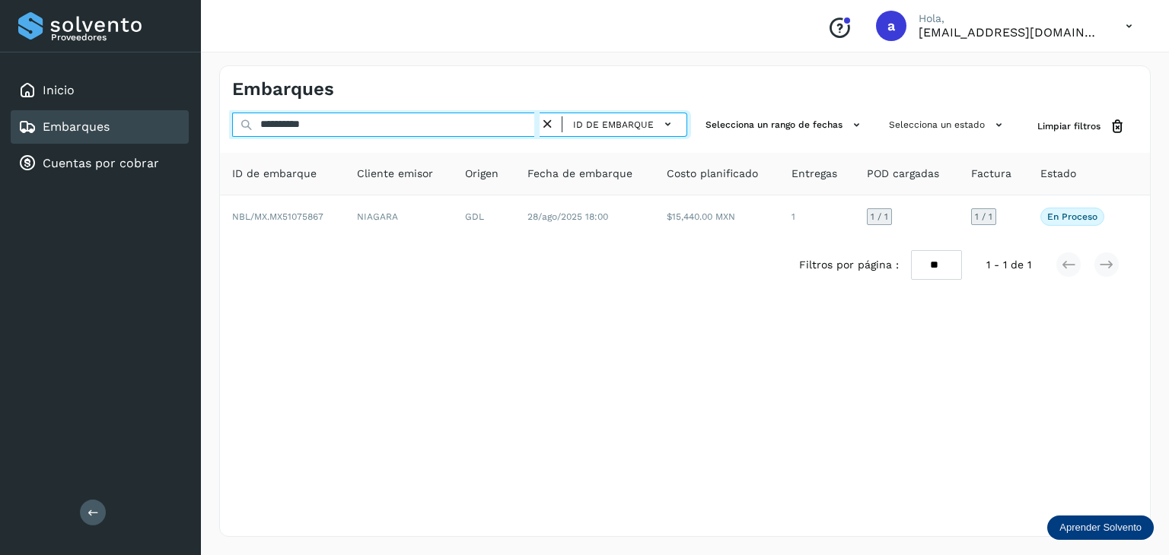
click at [358, 116] on input "**********" at bounding box center [385, 125] width 307 height 24
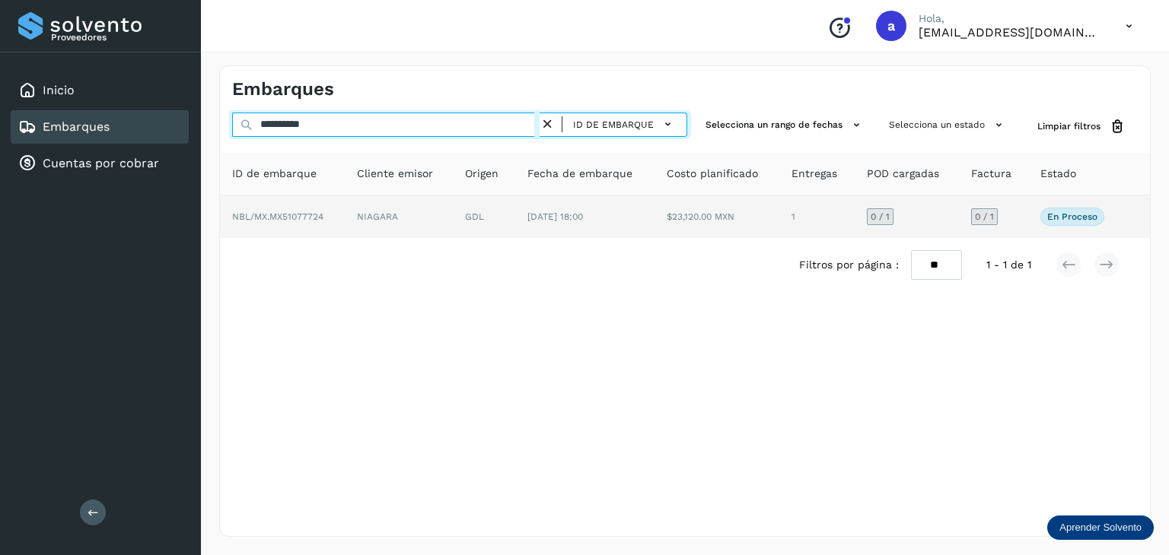
type input "**********"
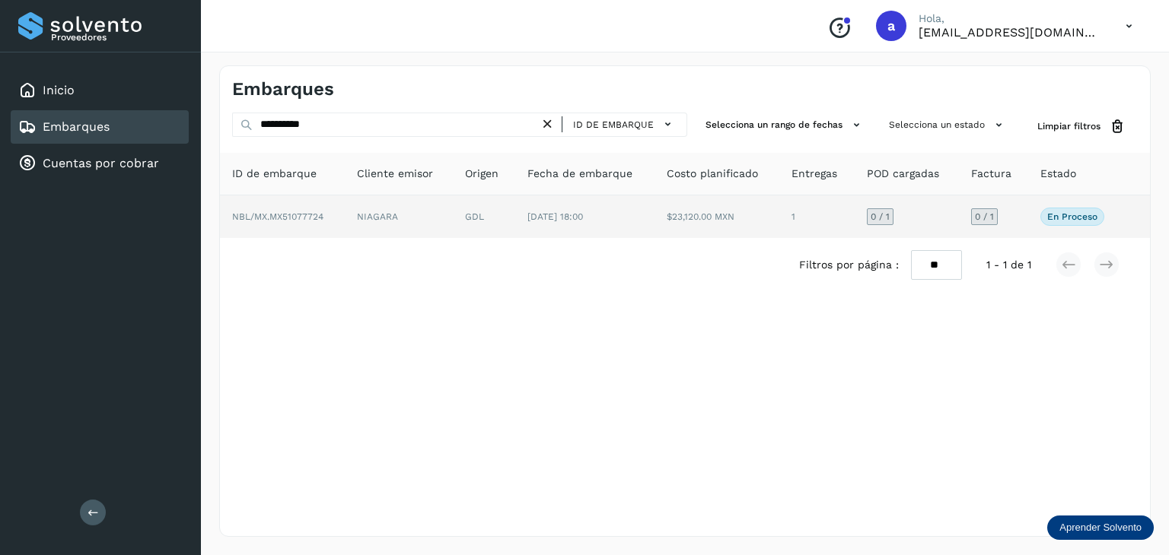
click at [361, 217] on td "NIAGARA" at bounding box center [399, 217] width 108 height 43
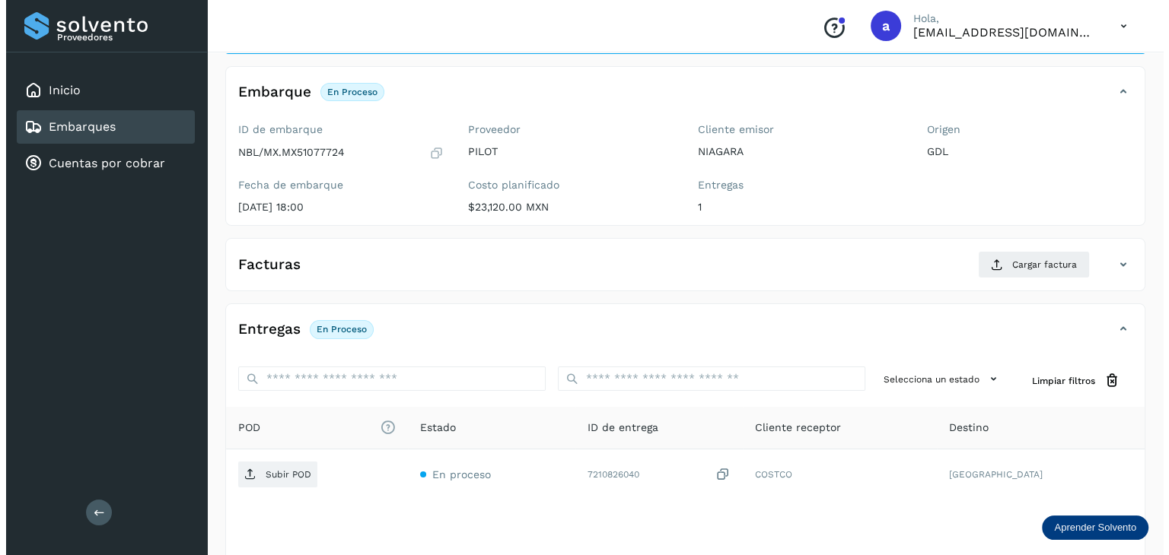
scroll to position [167, 0]
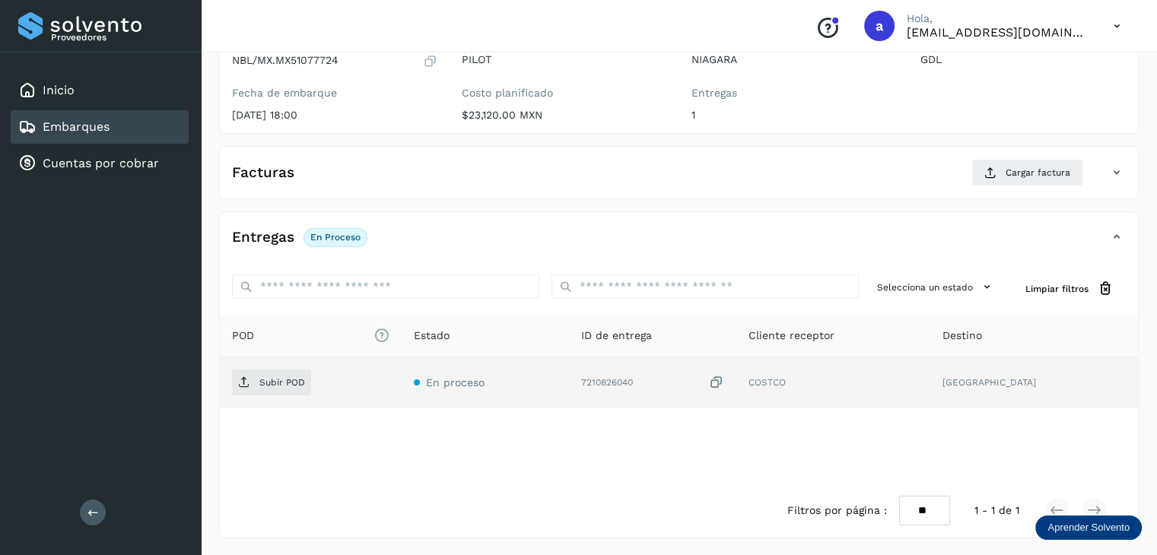
click at [724, 382] on icon at bounding box center [716, 383] width 15 height 16
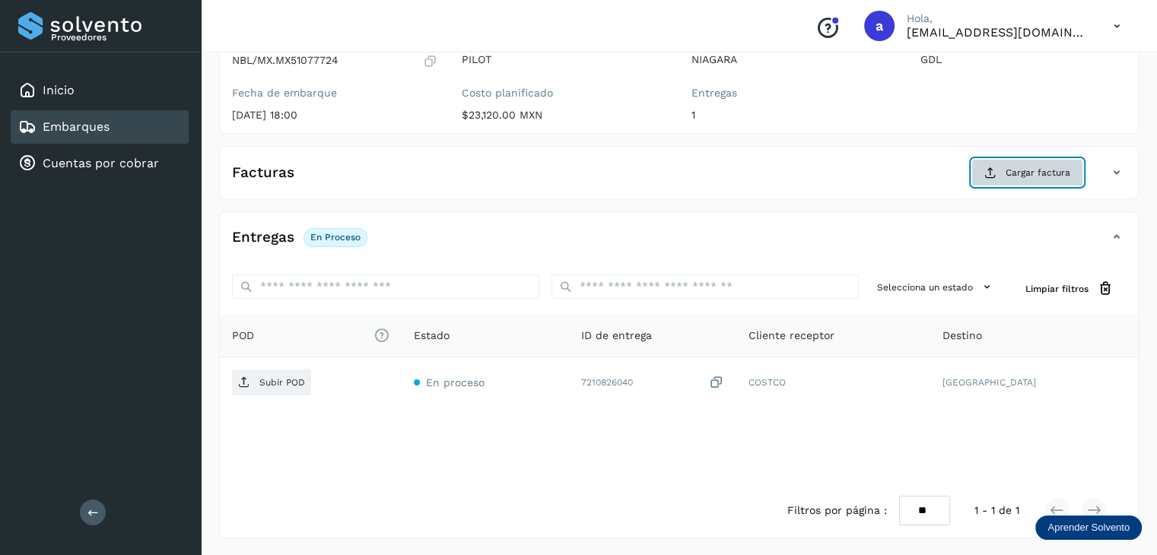
click at [1028, 169] on span "Cargar factura" at bounding box center [1038, 173] width 65 height 14
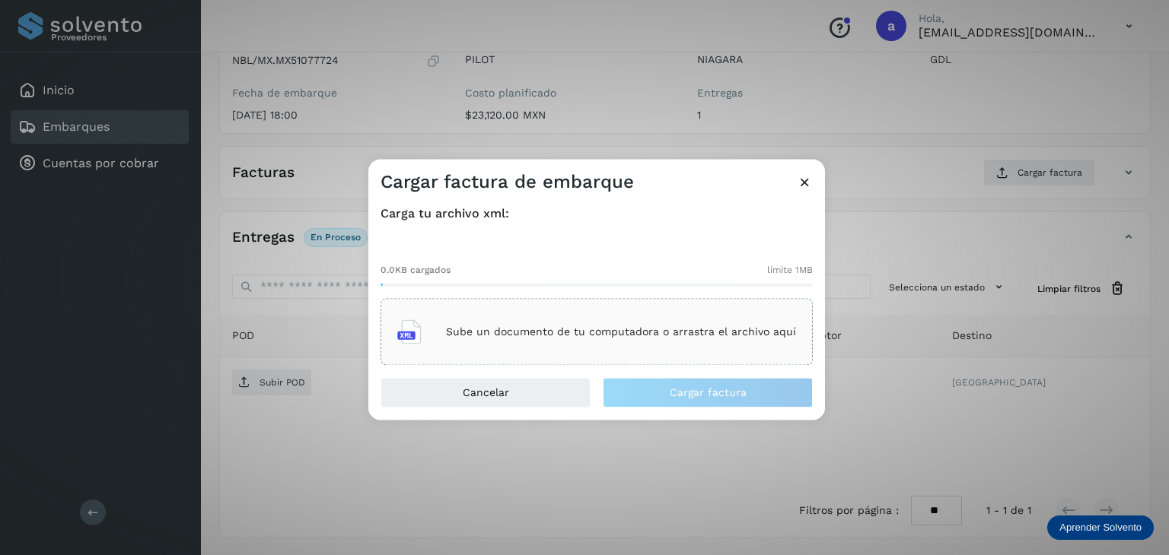
click at [602, 335] on p "Sube un documento de tu computadora o arrastra el archivo aquí" at bounding box center [621, 332] width 350 height 13
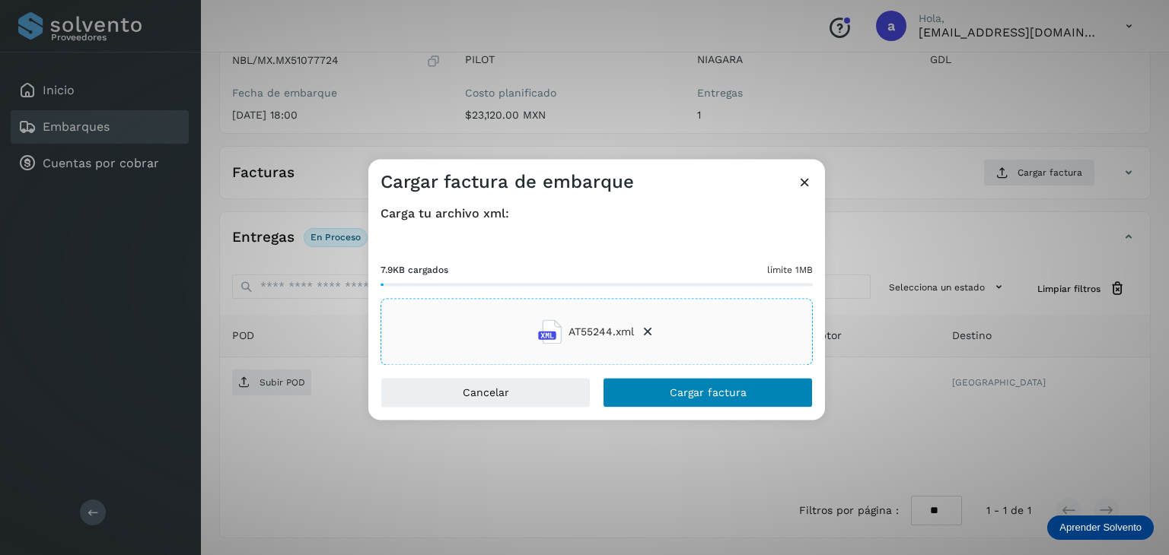
drag, startPoint x: 676, startPoint y: 374, endPoint x: 682, endPoint y: 383, distance: 11.0
click at [677, 374] on div "Carga tu archivo xml: 7.9KB cargados límite 1MB AT55244.xml" at bounding box center [596, 285] width 456 height 183
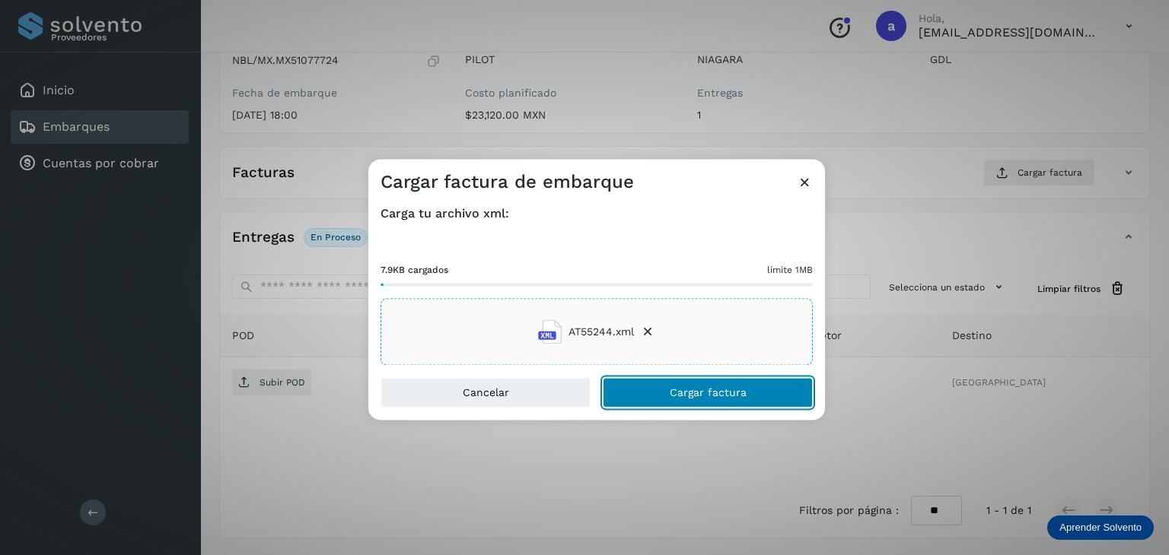
click at [682, 383] on button "Cargar factura" at bounding box center [708, 393] width 210 height 30
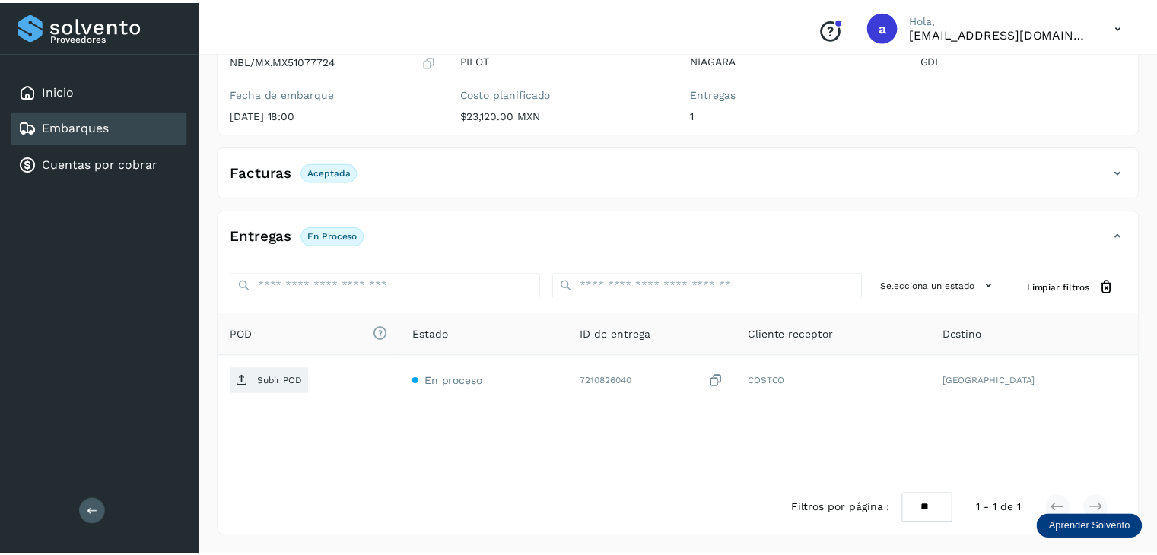
scroll to position [166, 0]
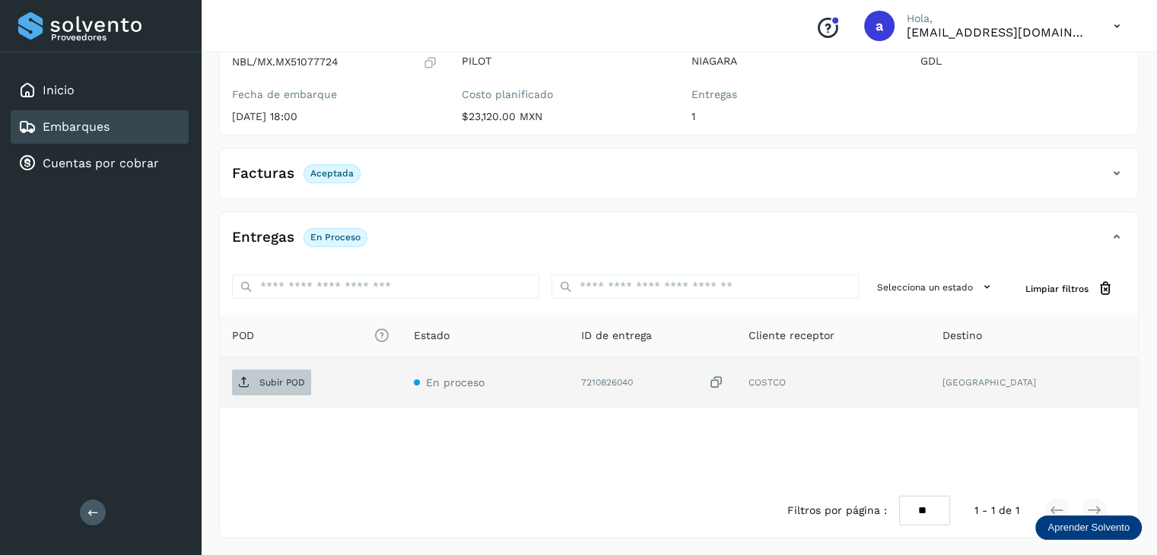
click at [281, 377] on p "Subir POD" at bounding box center [282, 382] width 46 height 11
